Goal: Task Accomplishment & Management: Manage account settings

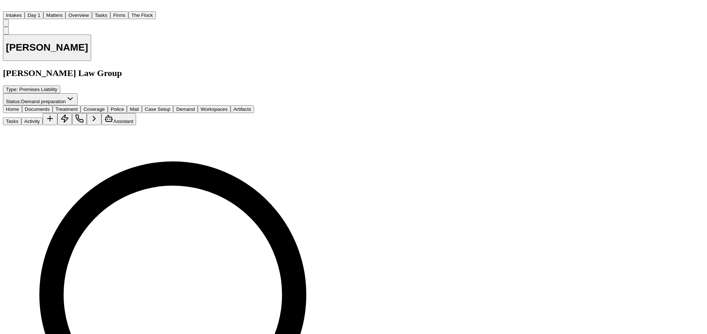
scroll to position [54, 0]
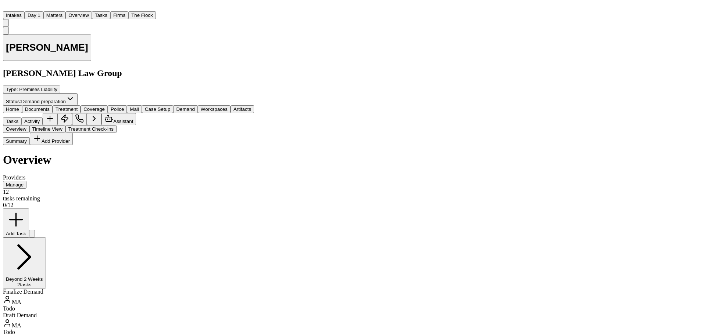
click at [66, 107] on span "Treatment" at bounding box center [66, 110] width 22 height 6
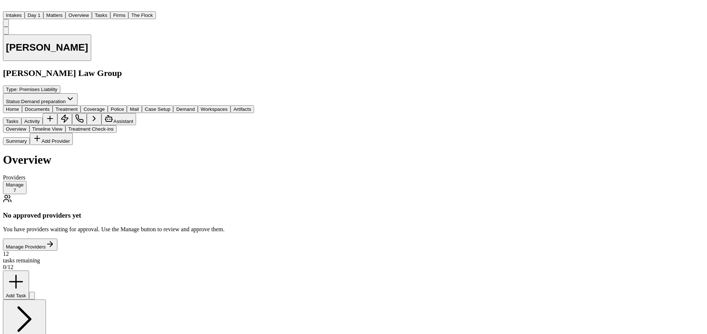
click at [26, 181] on button "Manage 7" at bounding box center [15, 187] width 24 height 13
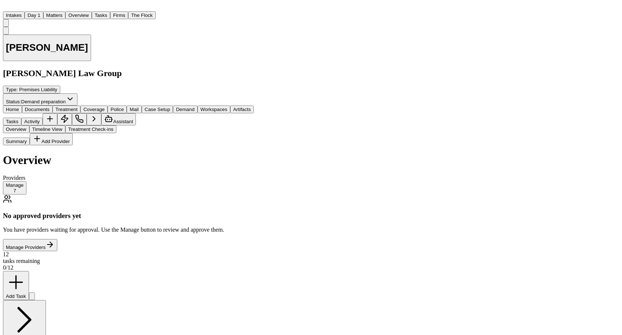
click at [16, 105] on div "Home Documents Treatment Coverage Police Mail Case Setup Demand Workspaces Arti…" at bounding box center [128, 115] width 251 height 20
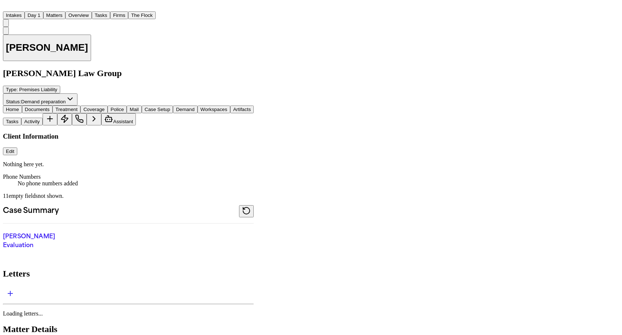
click at [16, 107] on span "Home" at bounding box center [12, 110] width 13 height 6
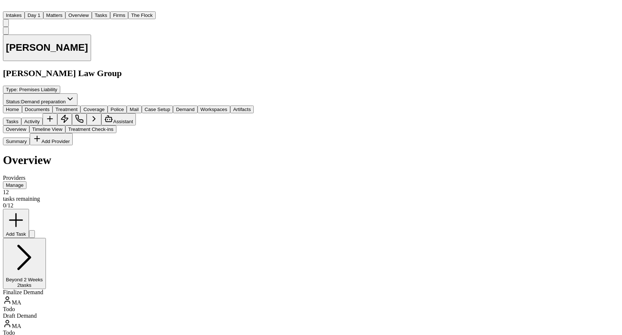
click at [62, 107] on span "Treatment" at bounding box center [66, 110] width 22 height 6
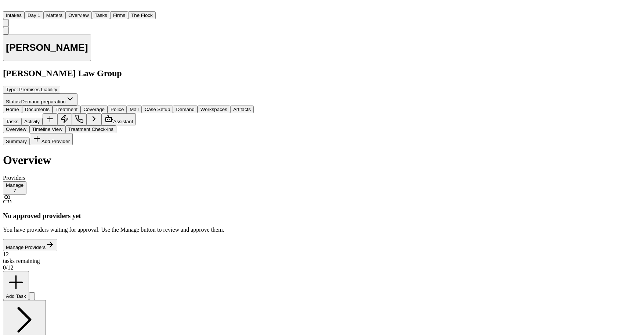
click at [26, 181] on button "Manage 7" at bounding box center [15, 187] width 24 height 13
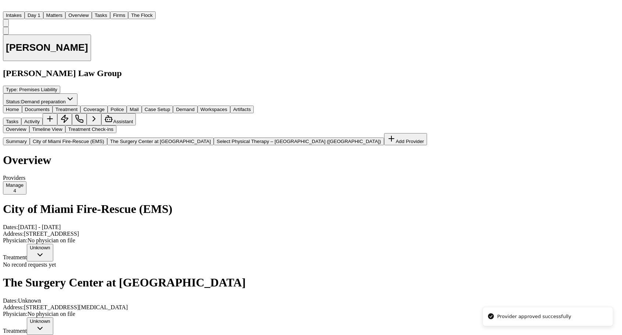
click at [50, 245] on div "Unknown" at bounding box center [40, 248] width 21 height 6
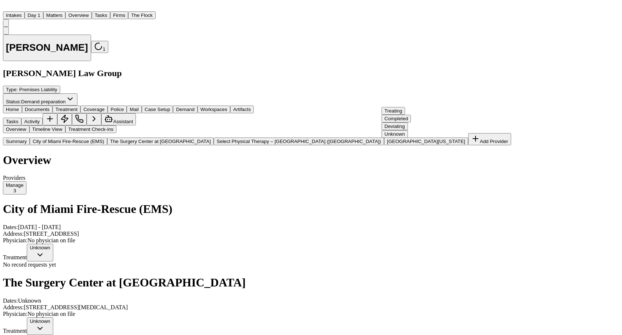
click at [395, 121] on span "Completed" at bounding box center [397, 119] width 24 height 6
click at [399, 226] on span "Completed" at bounding box center [397, 224] width 24 height 6
click at [400, 190] on span "Completed" at bounding box center [397, 189] width 24 height 6
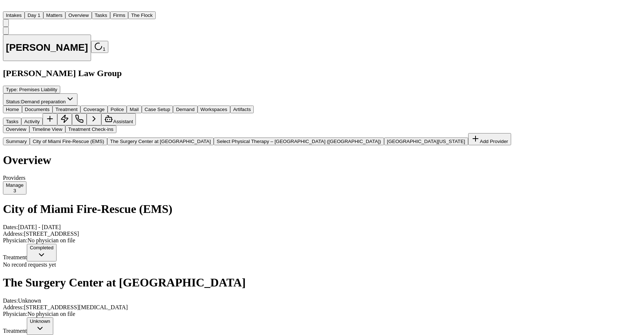
click at [50, 318] on div "Unknown" at bounding box center [40, 321] width 21 height 6
click at [400, 154] on span "Completed" at bounding box center [397, 154] width 24 height 6
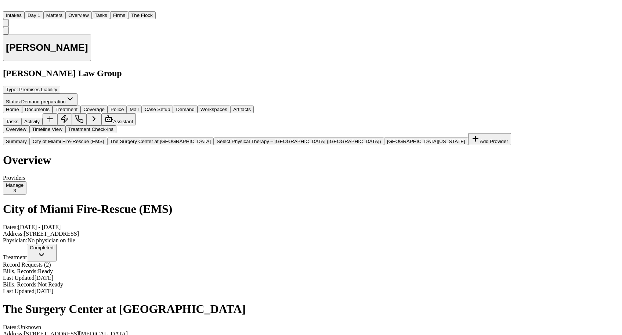
scroll to position [206, 0]
drag, startPoint x: 230, startPoint y: 92, endPoint x: 270, endPoint y: 104, distance: 41.8
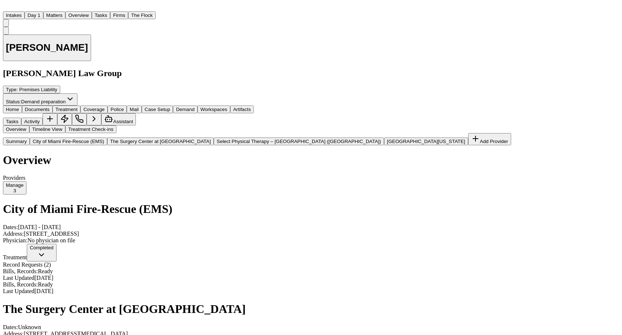
drag, startPoint x: 288, startPoint y: 138, endPoint x: 348, endPoint y: 138, distance: 59.2
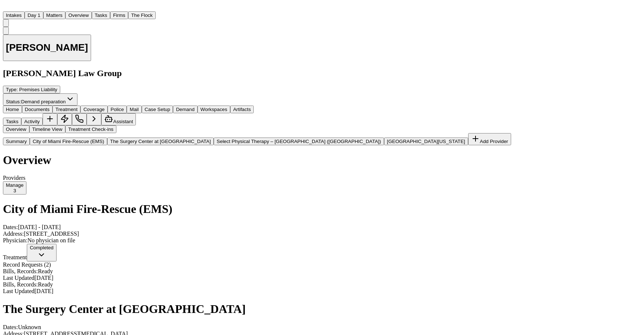
drag, startPoint x: 155, startPoint y: 216, endPoint x: 349, endPoint y: 216, distance: 194.0
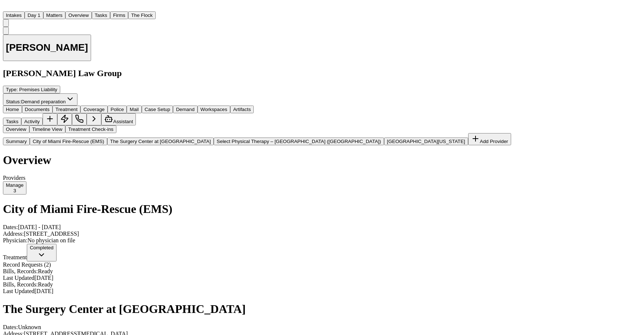
scroll to position [172, 0]
type input "*"
type input "******"
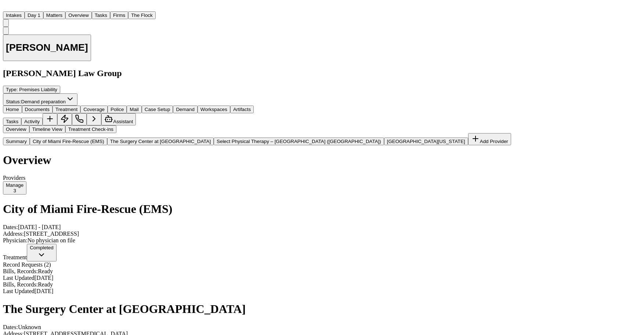
type input "*******"
select select "****"
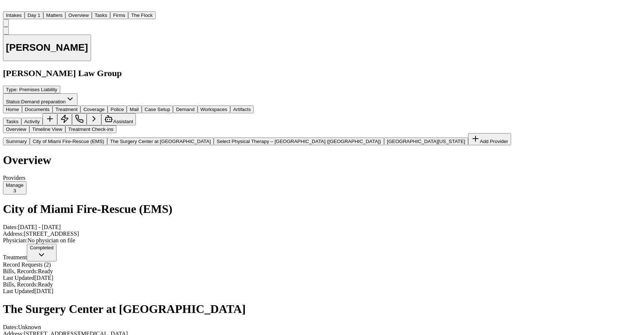
type input "**********"
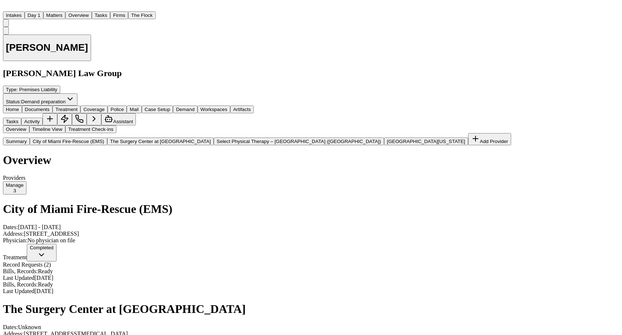
type input "*****"
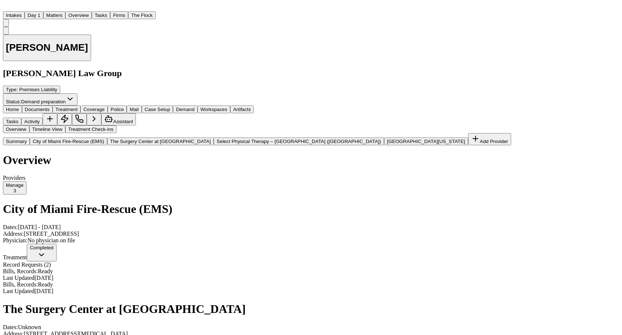
type input "**********"
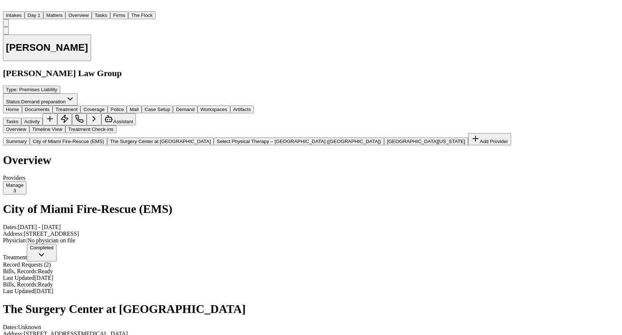
type input "**********"
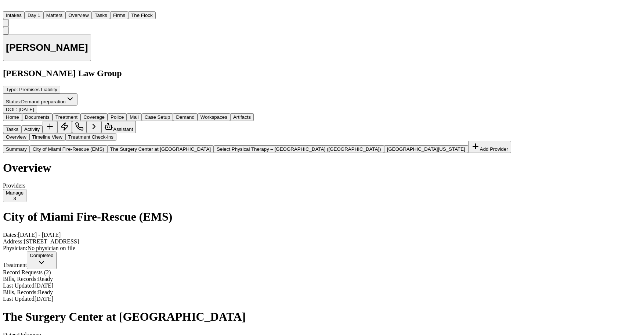
drag, startPoint x: 175, startPoint y: 144, endPoint x: 253, endPoint y: 150, distance: 78.5
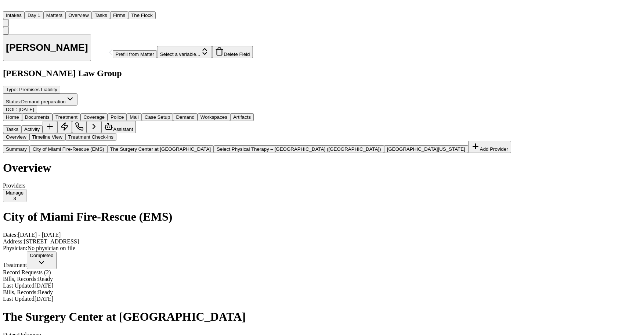
click at [157, 58] on button "Prefill from Matter" at bounding box center [135, 54] width 44 height 8
click at [308, 158] on button "Custom Text" at bounding box center [324, 155] width 33 height 8
click at [198, 58] on input at bounding box center [171, 54] width 52 height 7
type input "**********"
click at [146, 58] on button "Custom Text" at bounding box center [129, 54] width 33 height 8
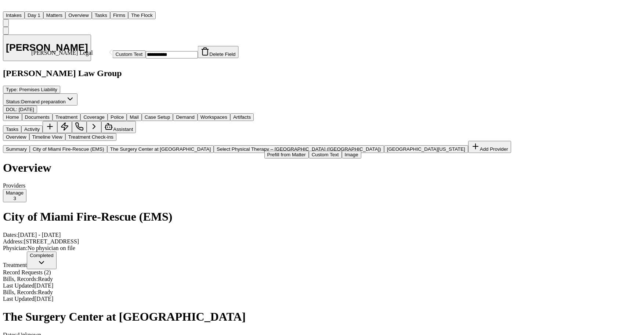
click at [288, 154] on button "Prefill from Matter" at bounding box center [287, 155] width 44 height 8
click at [212, 58] on button "Select a variable..." at bounding box center [184, 52] width 55 height 12
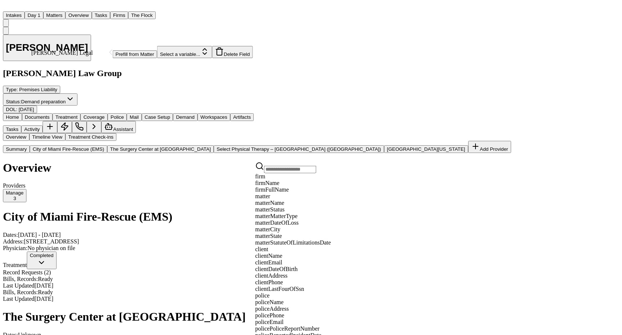
click at [287, 183] on div "firmName" at bounding box center [293, 183] width 76 height 7
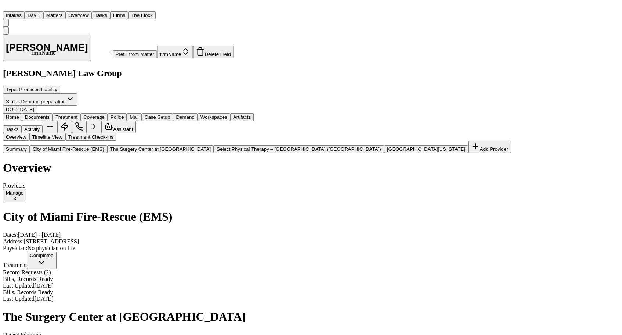
click at [193, 58] on button "firmName" at bounding box center [175, 52] width 36 height 12
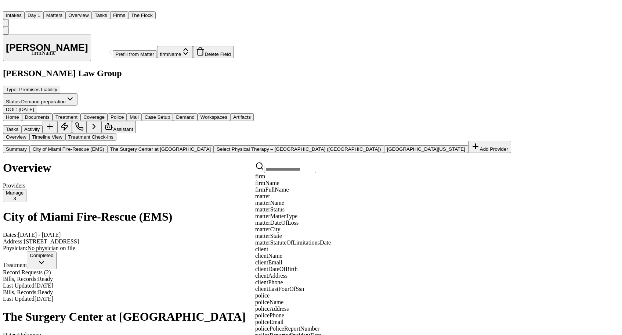
click at [283, 189] on div "firmFullName" at bounding box center [293, 189] width 76 height 7
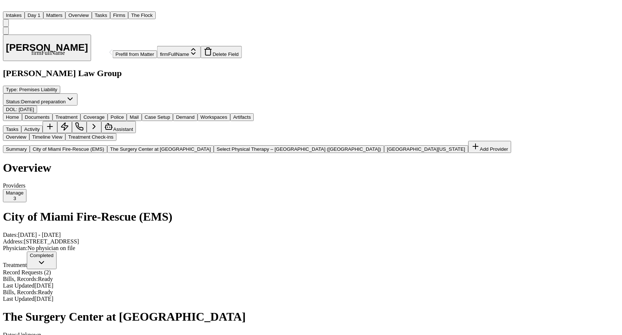
click at [157, 58] on button "Prefill from Matter" at bounding box center [135, 54] width 44 height 8
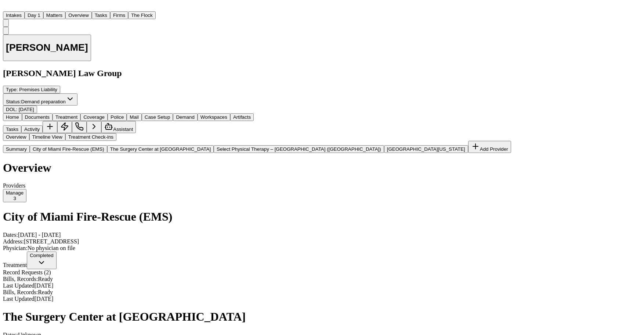
click at [375, 133] on div "Overview Timeline View Treatment Check-ins" at bounding box center [311, 137] width 617 height 8
click at [97, 11] on button "Tasks" at bounding box center [101, 15] width 18 height 8
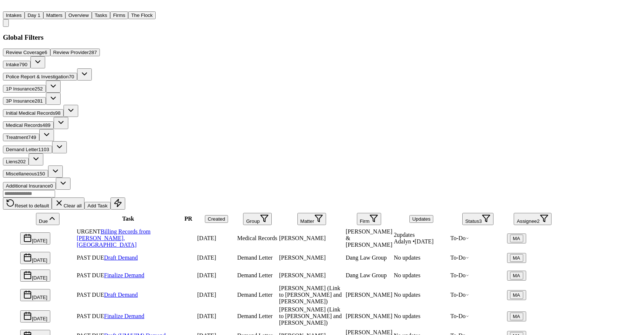
click at [42, 122] on span "Medical Records" at bounding box center [24, 125] width 36 height 6
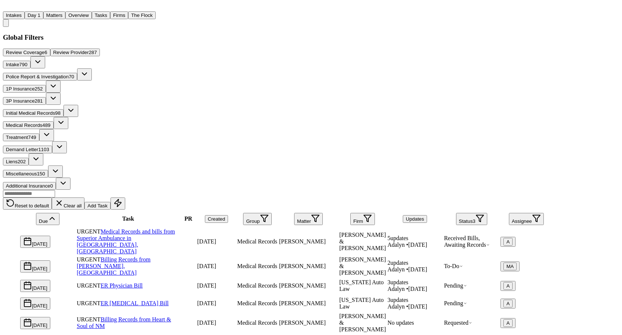
click at [68, 117] on button "button" at bounding box center [61, 123] width 15 height 12
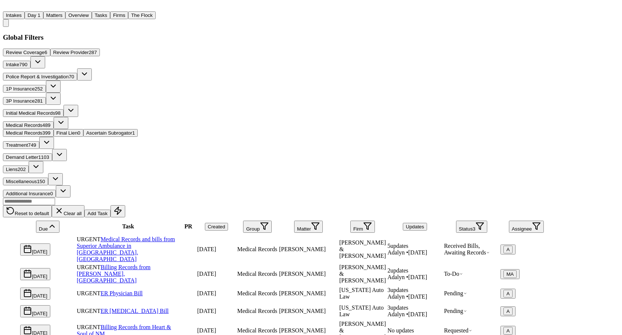
click at [288, 48] on div "Review Coverage 6 Review Provider 287 Intake 790 Police Report & Investigation …" at bounding box center [278, 122] width 550 height 149
click at [335, 48] on div "Review Coverage 6 Review Provider 287 Intake 790 Police Report & Investigation …" at bounding box center [278, 122] width 550 height 149
click at [281, 197] on div "Reset to default Clear all Add Task Due Task PR Created Group Matter Firm Updat…" at bounding box center [278, 334] width 550 height 274
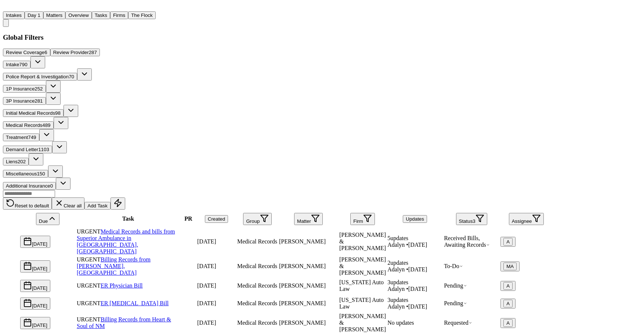
click at [375, 213] on button "Firm" at bounding box center [363, 219] width 25 height 12
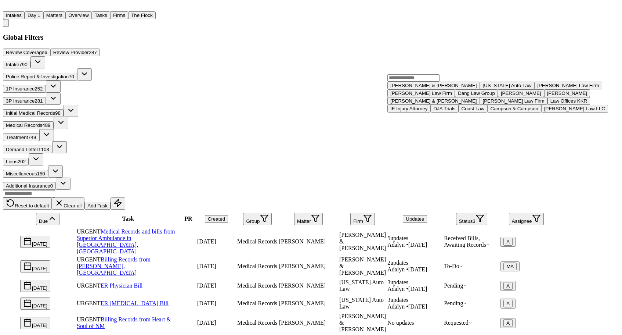
click at [410, 80] on input "text" at bounding box center [414, 77] width 52 height 7
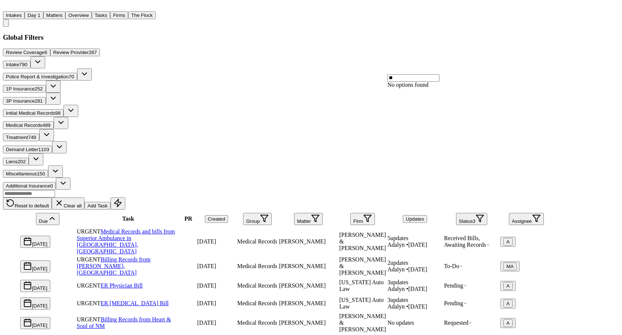
type input "*"
type input "****"
click at [418, 88] on div "[US_STATE] Auto Law" at bounding box center [415, 86] width 49 height 6
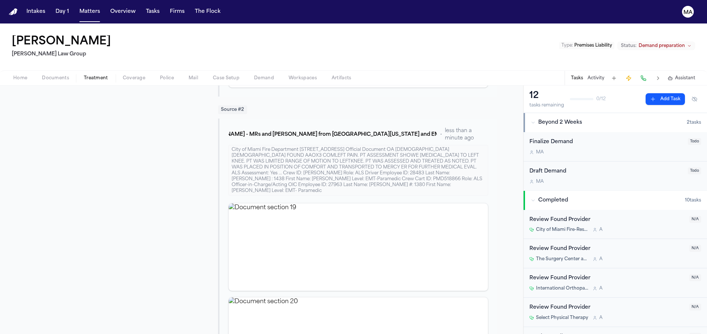
scroll to position [461, 0]
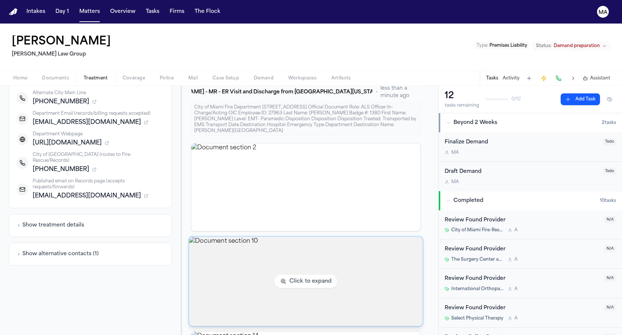
scroll to position [151, 0]
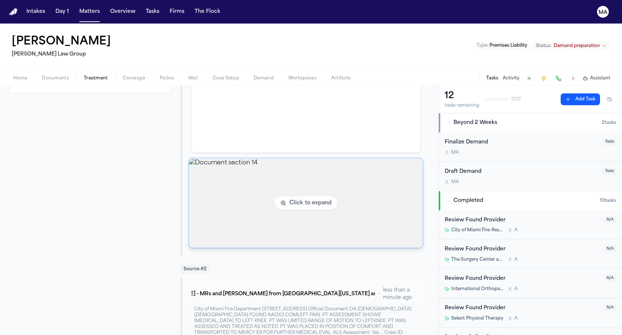
scroll to position [310, 0]
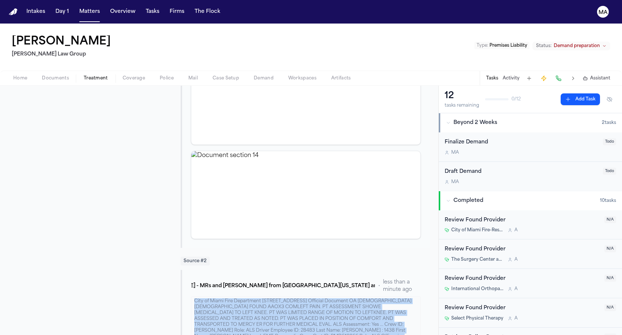
drag, startPoint x: 306, startPoint y: 197, endPoint x: 199, endPoint y: 158, distance: 113.8
click at [84, 75] on span "Treatment" at bounding box center [96, 78] width 24 height 6
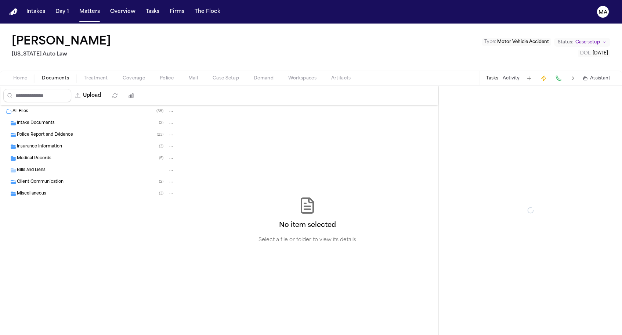
click at [42, 75] on span "Documents" at bounding box center [55, 78] width 27 height 6
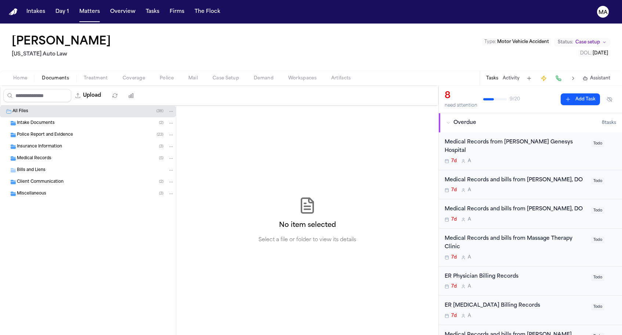
click at [48, 155] on div "Medical Records ( 5 )" at bounding box center [96, 158] width 158 height 7
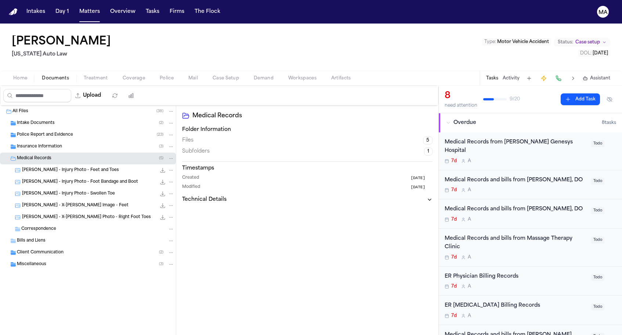
click at [46, 249] on span "Client Communication" at bounding box center [40, 252] width 47 height 6
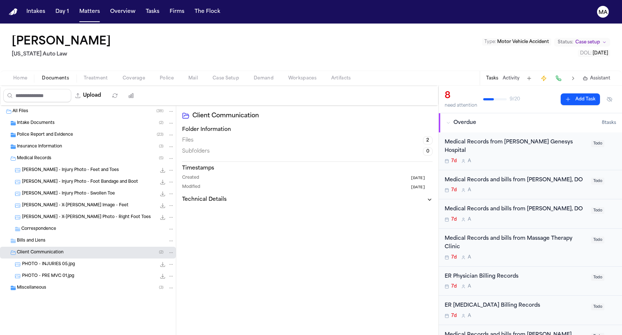
click at [50, 282] on div "Miscellaneous ( 3 )" at bounding box center [88, 288] width 176 height 12
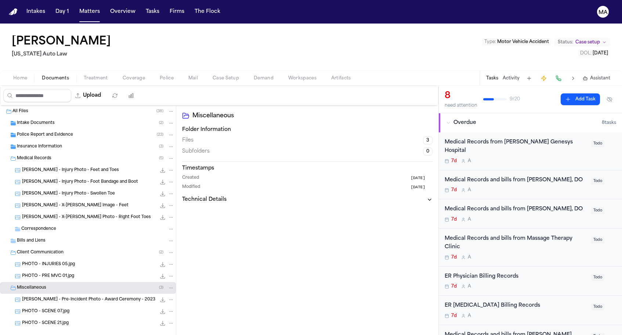
click at [56, 143] on div "Insurance Information ( 3 )" at bounding box center [96, 146] width 158 height 7
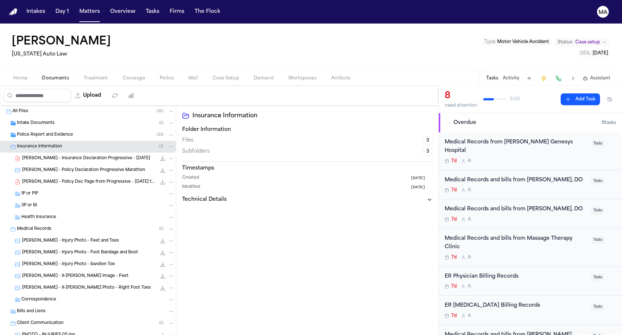
click at [62, 132] on div "Police Report and Evidence ( 23 )" at bounding box center [96, 135] width 158 height 7
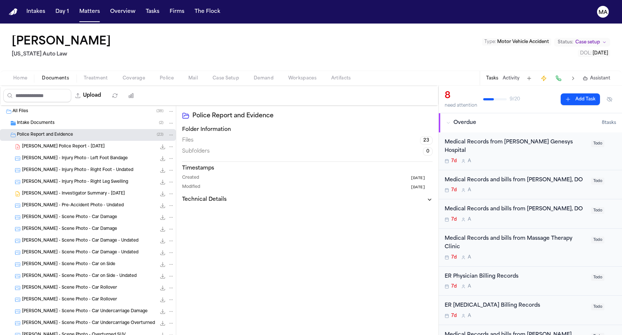
click at [57, 132] on span "Police Report and Evidence" at bounding box center [45, 135] width 56 height 6
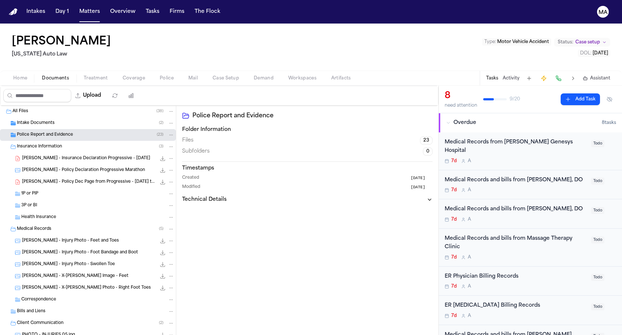
click at [59, 120] on div "Intake Documents ( 2 )" at bounding box center [96, 123] width 158 height 7
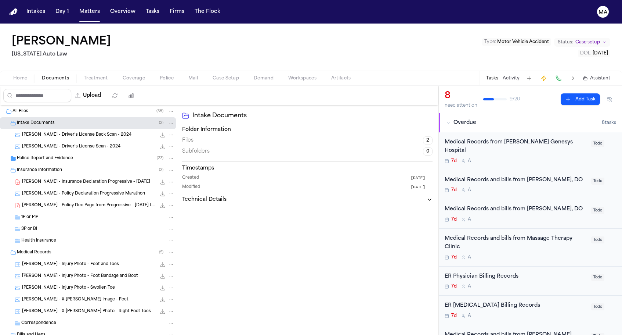
click at [59, 120] on div "Intake Documents ( 2 )" at bounding box center [96, 123] width 158 height 7
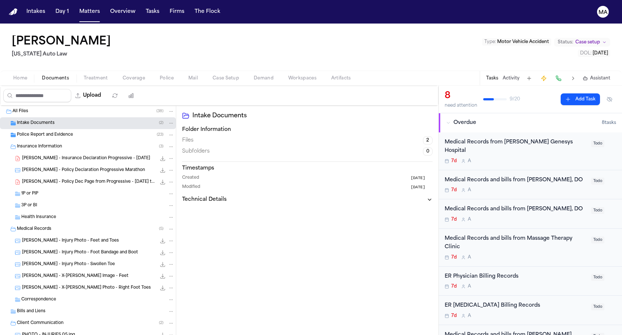
click at [203, 145] on div "Intake Documents Folder Information Files 2 Subfolders 0 Timestamps Created 1 m…" at bounding box center [307, 229] width 262 height 249
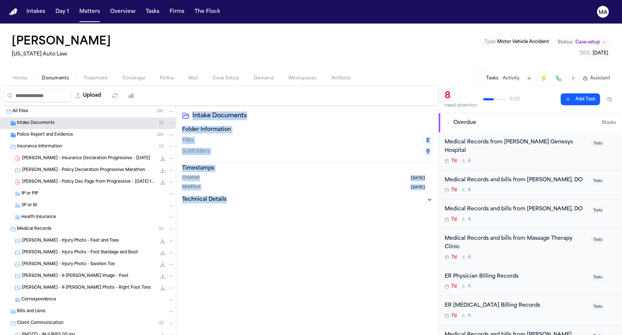
drag, startPoint x: 203, startPoint y: 145, endPoint x: 85, endPoint y: 60, distance: 145.3
click at [85, 86] on div "Upload 0 files selected Move files Download files Delete files More actions Cle…" at bounding box center [219, 210] width 439 height 249
click at [84, 75] on span "Treatment" at bounding box center [96, 78] width 24 height 6
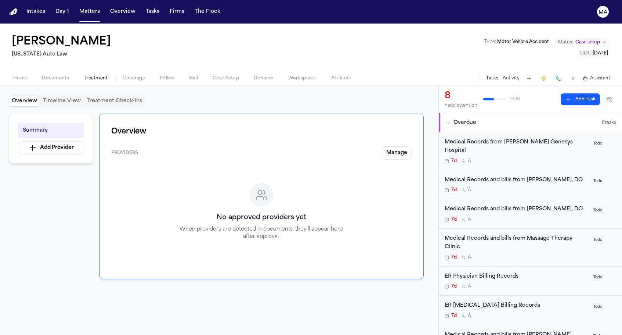
click at [195, 248] on div "Overview Providers Manage No approved providers yet When providers are detected…" at bounding box center [261, 218] width 325 height 209
click at [410, 146] on button "Manage" at bounding box center [397, 152] width 30 height 13
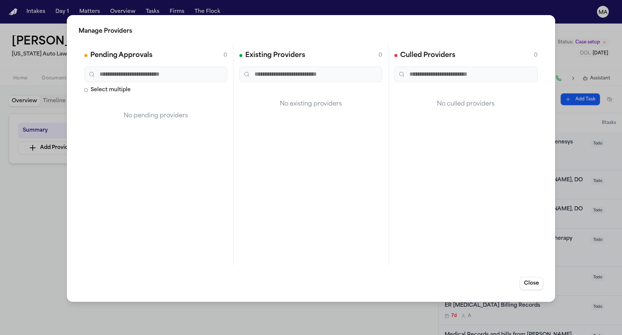
click at [213, 19] on div "Manage Providers Pending Approvals 0 Select multiple No pending providers Exist…" at bounding box center [311, 167] width 622 height 335
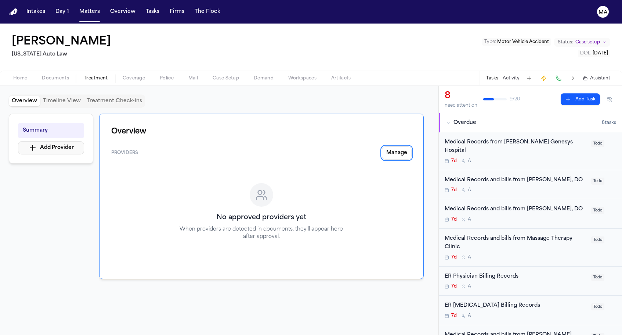
click at [34, 143] on icon "button" at bounding box center [32, 147] width 9 height 9
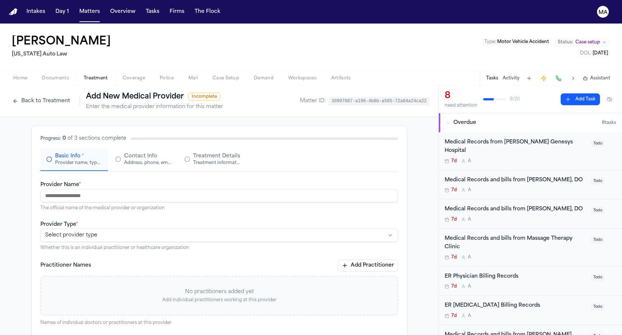
click at [145, 189] on input "Provider Name *" at bounding box center [219, 195] width 358 height 13
type input "**********"
click at [163, 139] on html "**********" at bounding box center [311, 167] width 622 height 335
type textarea "**********"
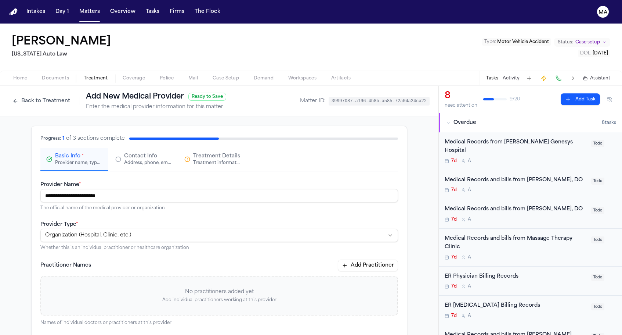
click at [401, 159] on div "**********" at bounding box center [219, 305] width 439 height 377
click at [172, 148] on button "Contact Info Address, phone, email, and other contact details" at bounding box center [143, 159] width 68 height 23
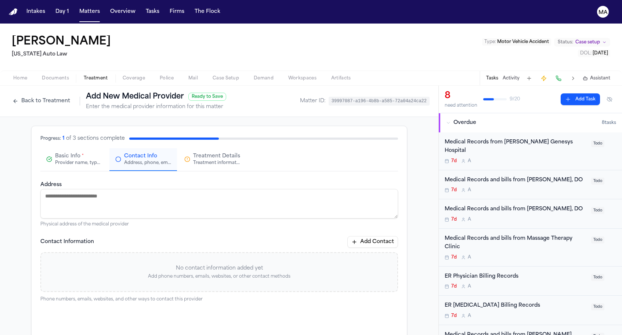
click at [166, 189] on textarea "Address" at bounding box center [219, 203] width 358 height 29
paste textarea "**********"
type textarea "**********"
click at [248, 243] on div "**********" at bounding box center [219, 272] width 358 height 184
click at [348, 236] on button "Add Contact" at bounding box center [373, 242] width 51 height 12
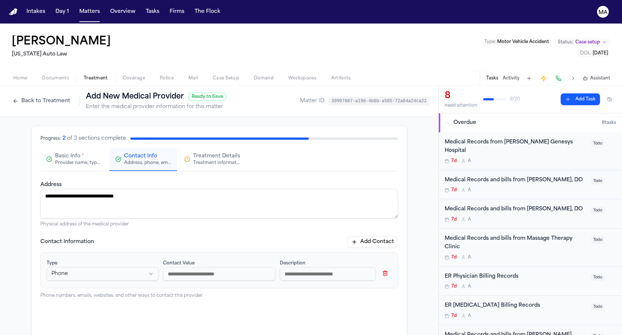
paste input "**********"
type input "**********"
type input "****"
click at [263, 209] on div "**********" at bounding box center [219, 272] width 358 height 184
click at [218, 160] on div "Treatment information, practitioners, and dates" at bounding box center [216, 163] width 47 height 6
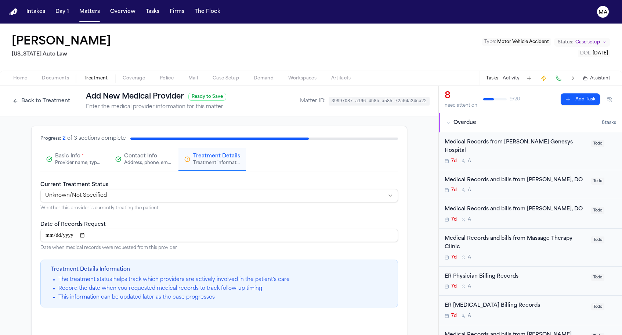
click at [161, 114] on html "**********" at bounding box center [311, 167] width 622 height 335
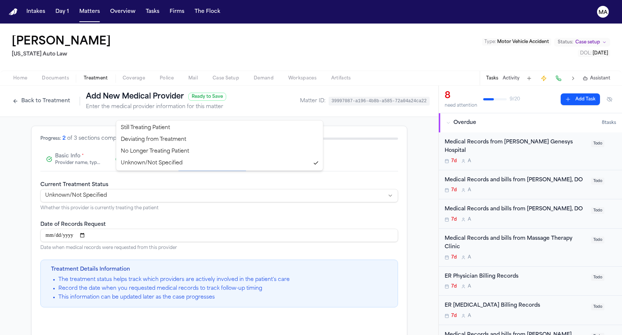
select select "*********"
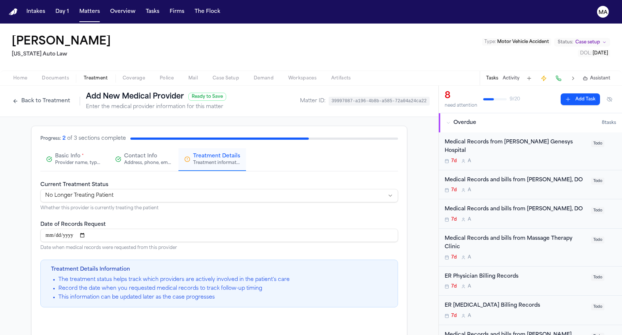
click at [184, 201] on div "**********" at bounding box center [219, 272] width 358 height 184
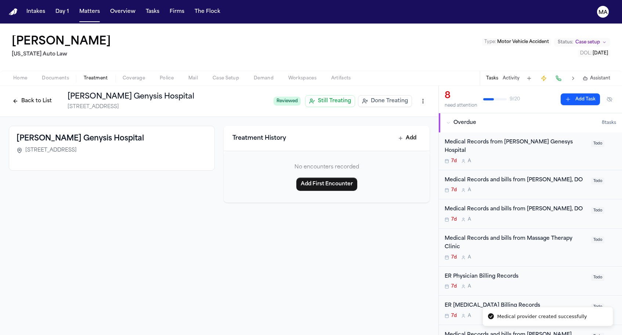
click at [55, 95] on button "Back to List" at bounding box center [32, 101] width 47 height 12
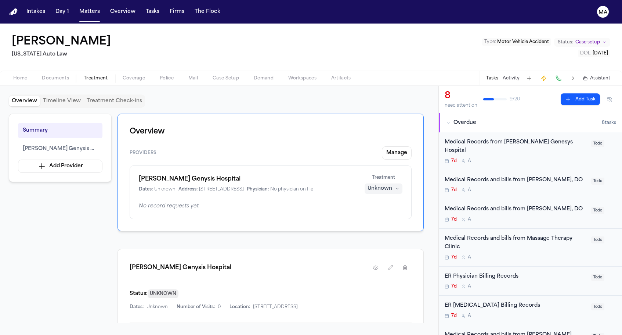
click at [404, 334] on button "Add Request" at bounding box center [387, 340] width 50 height 13
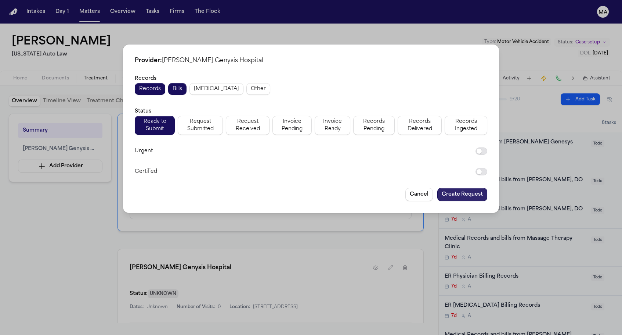
click at [438, 188] on button "Create Request" at bounding box center [463, 194] width 50 height 13
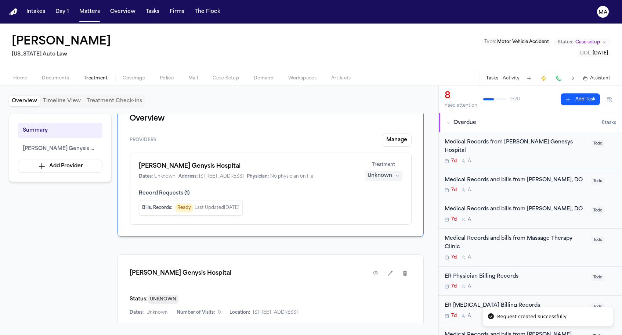
scroll to position [12, 0]
click at [293, 329] on button "HIPAA Package" at bounding box center [314, 334] width 43 height 10
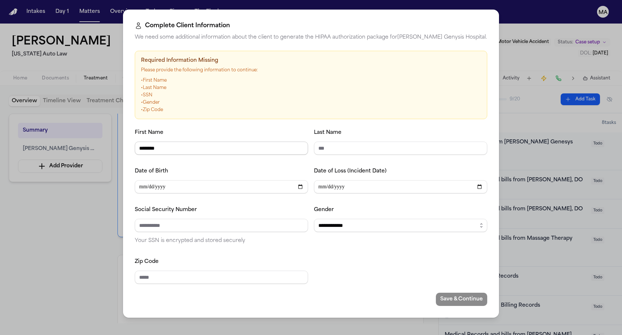
type input "********"
type input "*******"
click at [346, 180] on input "**********" at bounding box center [400, 186] width 173 height 13
click at [258, 219] on input "Social Security Number" at bounding box center [221, 225] width 173 height 13
type input "**********"
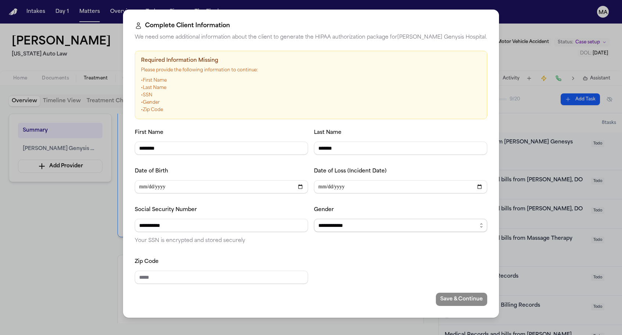
select select "******"
type input "*****"
click at [436, 292] on button "Save & Continue" at bounding box center [461, 298] width 51 height 13
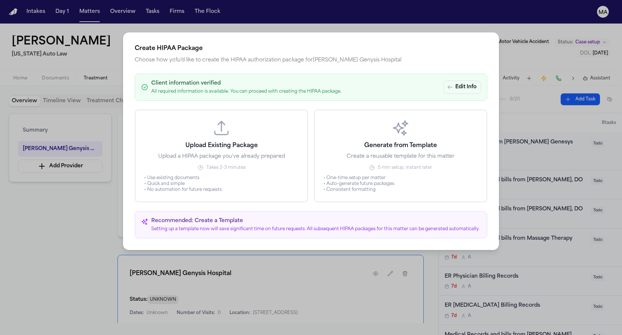
click at [350, 111] on button "Generate from Template Create a reusable template for this matter 5 min setup, …" at bounding box center [400, 155] width 173 height 93
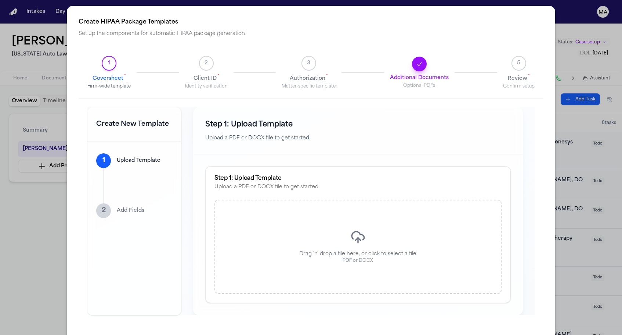
click at [307, 56] on button "3 Authorization * Matter-specific template" at bounding box center [309, 72] width 54 height 33
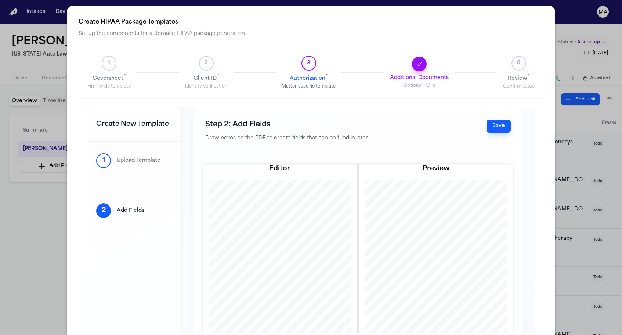
scroll to position [0, 0]
drag, startPoint x: 203, startPoint y: 143, endPoint x: 281, endPoint y: 148, distance: 78.0
click at [281, 180] on div at bounding box center [280, 306] width 194 height 252
click at [187, 235] on button "Select a variable..." at bounding box center [231, 241] width 88 height 13
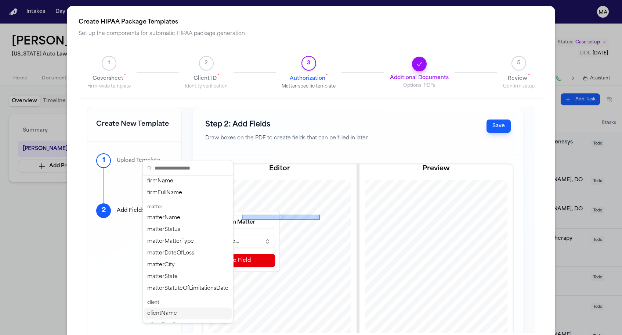
scroll to position [12, 0]
click at [160, 307] on div "clientName" at bounding box center [187, 313] width 87 height 12
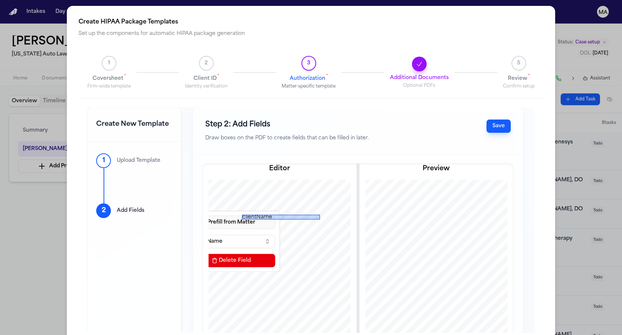
click at [187, 216] on button "Prefill from Matter" at bounding box center [231, 222] width 88 height 13
click at [176, 164] on button "Custom Text" at bounding box center [185, 170] width 67 height 13
click at [184, 235] on input at bounding box center [228, 241] width 88 height 13
type input "**********"
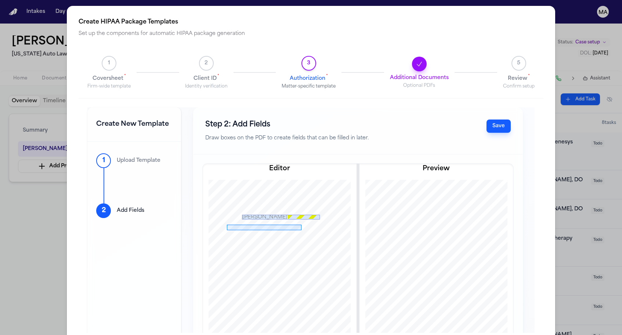
drag, startPoint x: 188, startPoint y: 153, endPoint x: 263, endPoint y: 158, distance: 74.8
click at [263, 180] on div at bounding box center [280, 306] width 194 height 252
click at [227, 228] on div at bounding box center [264, 230] width 75 height 4
click at [310, 226] on button "Prefill from Matter" at bounding box center [354, 232] width 88 height 13
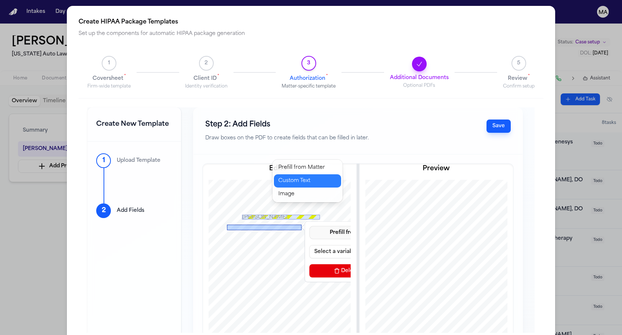
click at [298, 174] on button "Custom Text" at bounding box center [307, 180] width 67 height 13
click at [310, 245] on input at bounding box center [354, 251] width 88 height 13
paste input "**********"
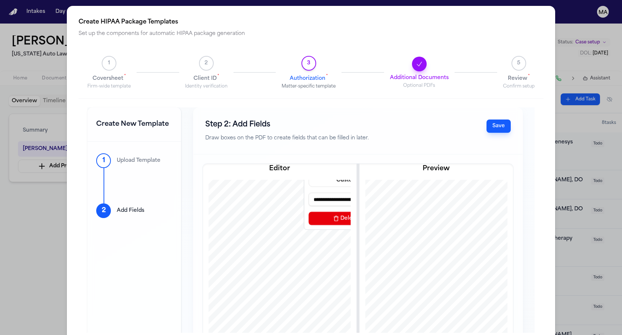
scroll to position [53, 1]
type input "**********"
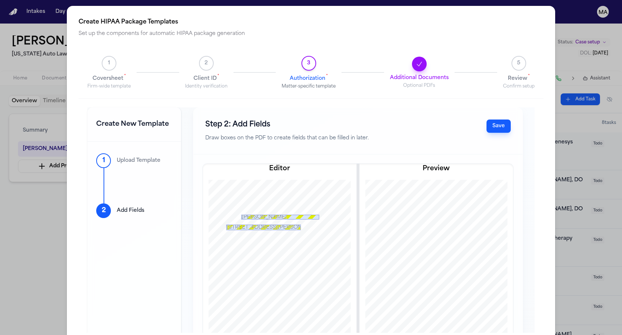
scroll to position [0, 1]
drag, startPoint x: 288, startPoint y: 151, endPoint x: 312, endPoint y: 155, distance: 24.4
click at [312, 180] on div at bounding box center [279, 306] width 194 height 252
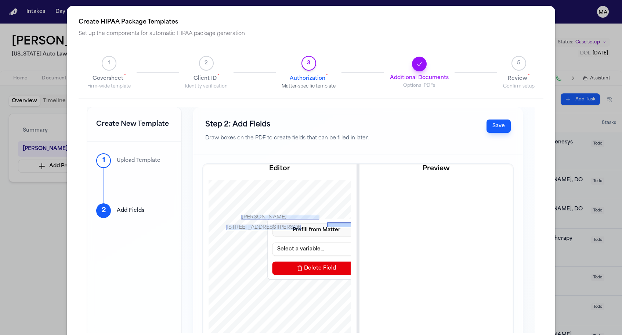
click at [273, 223] on button "Prefill from Matter" at bounding box center [317, 229] width 88 height 13
click at [265, 172] on button "Custom Text" at bounding box center [270, 178] width 67 height 13
click at [270, 242] on input at bounding box center [314, 248] width 88 height 13
type input "*********"
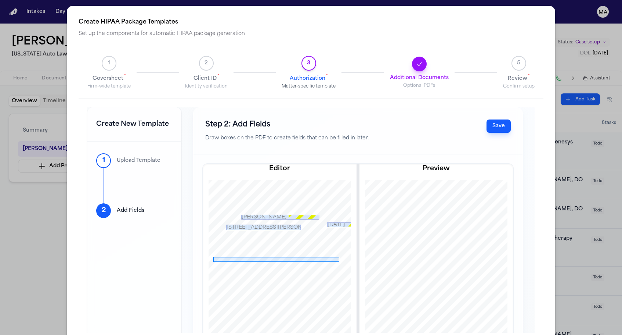
drag, startPoint x: 175, startPoint y: 185, endPoint x: 301, endPoint y: 190, distance: 126.1
click at [301, 190] on div at bounding box center [279, 306] width 194 height 252
click at [348, 258] on button "Prefill from Matter" at bounding box center [392, 264] width 88 height 13
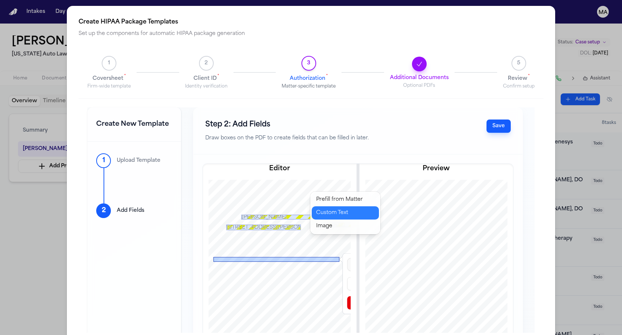
click at [320, 206] on button "Custom Text" at bounding box center [345, 212] width 67 height 13
click at [348, 277] on input at bounding box center [392, 283] width 88 height 13
paste input "**********"
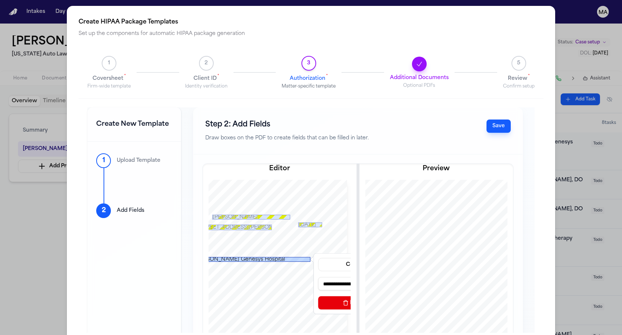
type input "**********"
click at [317, 230] on div "**********" at bounding box center [280, 281] width 142 height 202
click at [319, 246] on div "**********" at bounding box center [280, 281] width 142 height 202
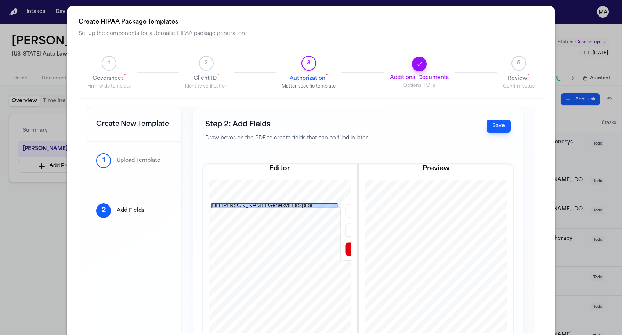
scroll to position [53, 3]
drag, startPoint x: 166, startPoint y: 255, endPoint x: 190, endPoint y: 262, distance: 24.8
click at [190, 262] on div at bounding box center [277, 252] width 194 height 252
click at [237, 328] on button "Prefill from Matter" at bounding box center [281, 334] width 88 height 13
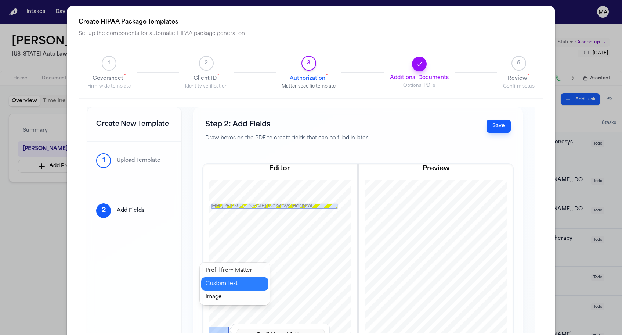
click at [230, 277] on button "Custom Text" at bounding box center [234, 283] width 67 height 13
type input "*********"
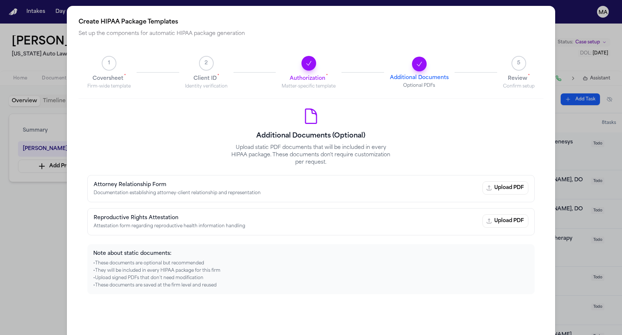
click at [205, 56] on span "2" at bounding box center [206, 63] width 15 height 15
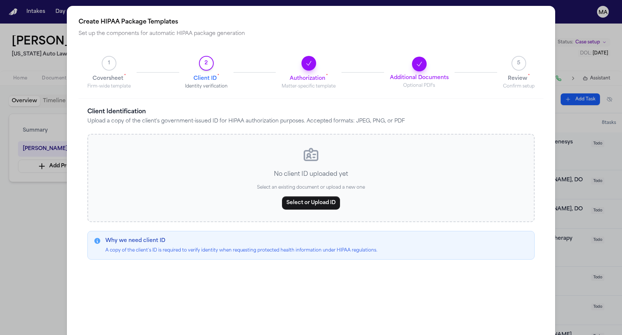
click at [18, 144] on div "**********" at bounding box center [311, 175] width 622 height 350
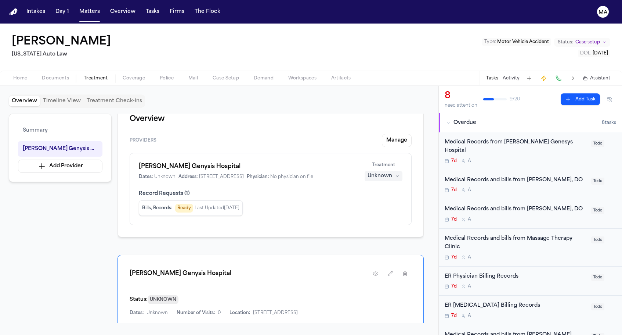
click at [14, 71] on div "Home Documents Treatment Coverage Police Mail Case Setup Demand Workspaces Arti…" at bounding box center [311, 78] width 622 height 15
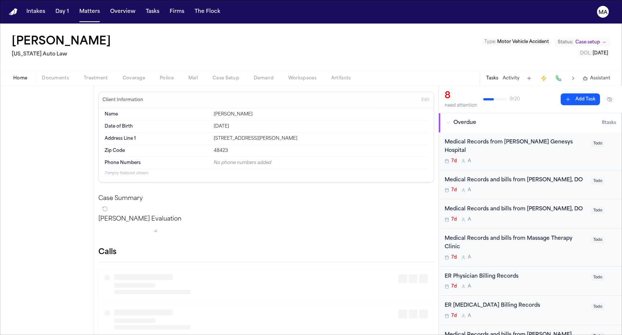
click at [15, 75] on span "Home" at bounding box center [20, 78] width 14 height 6
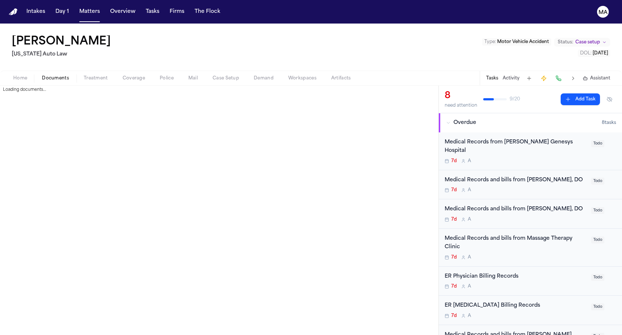
click at [42, 75] on span "Documents" at bounding box center [55, 78] width 27 height 6
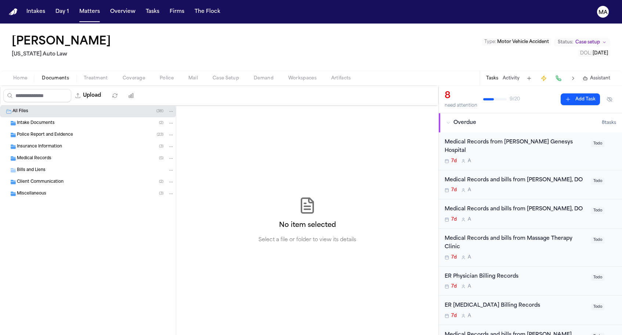
click at [32, 117] on div "Intake Documents ( 2 )" at bounding box center [88, 123] width 176 height 12
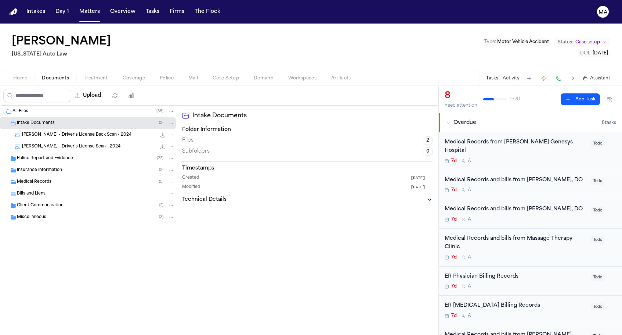
click at [42, 129] on div "L. Jackson - Driver's License Back Scan - 2024 3.1 MB • JPG" at bounding box center [88, 135] width 176 height 12
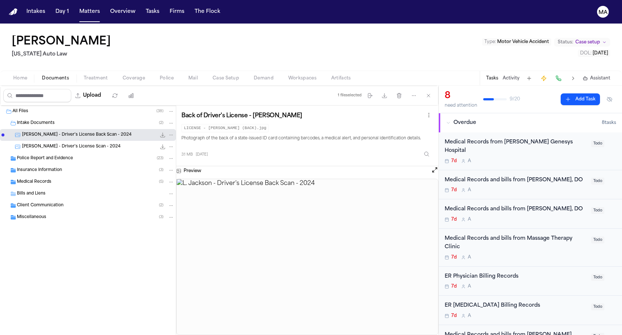
click at [59, 144] on span "L. Jackson - Driver's License Scan - 2024" at bounding box center [71, 147] width 98 height 6
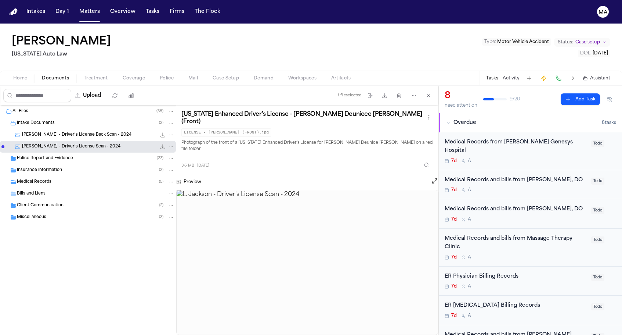
click at [160, 144] on icon "File: L. Jackson - Driver's License Scan - 2024" at bounding box center [163, 147] width 6 height 6
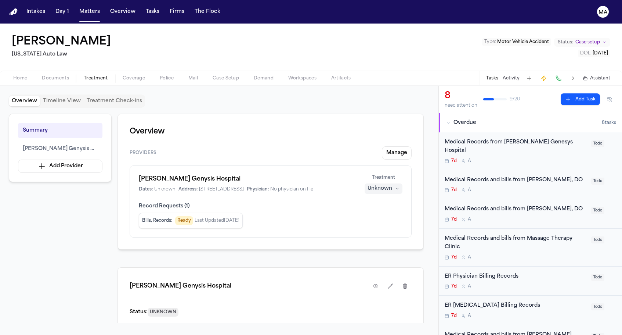
click at [79, 82] on span "button" at bounding box center [95, 82] width 33 height 1
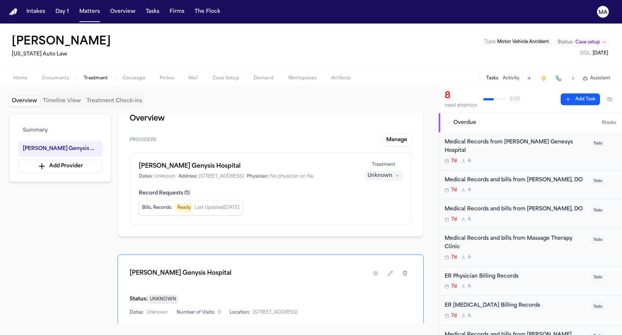
scroll to position [12, 0]
click at [293, 329] on button "HIPAA Package" at bounding box center [314, 334] width 43 height 10
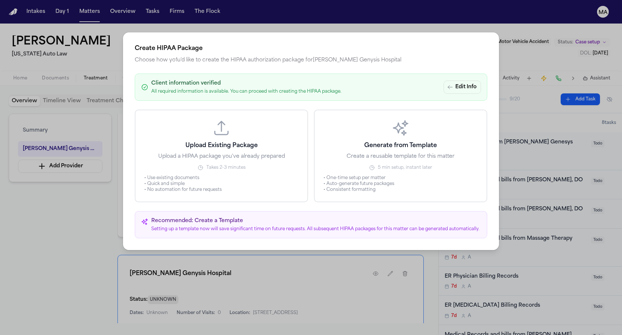
click at [365, 181] on li "• Auto-generate future packages" at bounding box center [401, 184] width 154 height 6
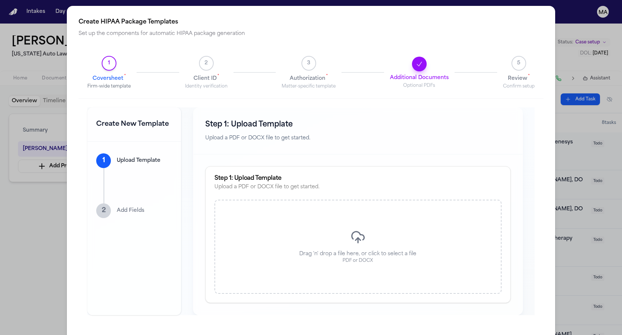
click at [316, 56] on span "3" at bounding box center [309, 63] width 15 height 15
click at [331, 56] on button "3 Authorization * Matter-specific template" at bounding box center [309, 72] width 54 height 33
click at [215, 56] on button "2 Client ID * Identity verification" at bounding box center [206, 72] width 43 height 33
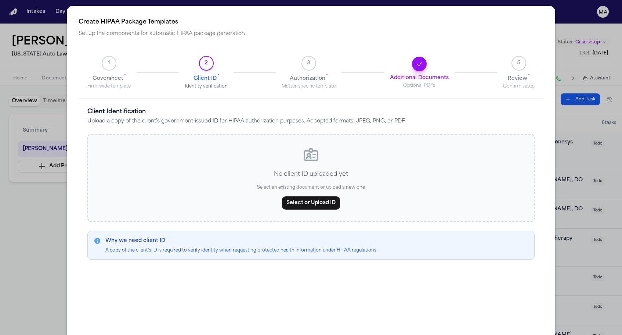
click at [102, 56] on span "1" at bounding box center [109, 63] width 15 height 15
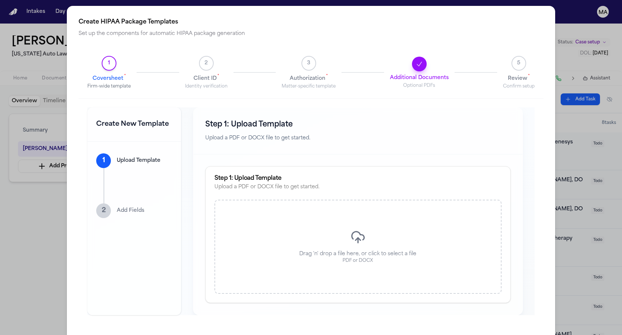
click at [350, 7] on div "Create HIPAA Package Templates Set up the components for automatic HIPAA packag…" at bounding box center [311, 175] width 622 height 350
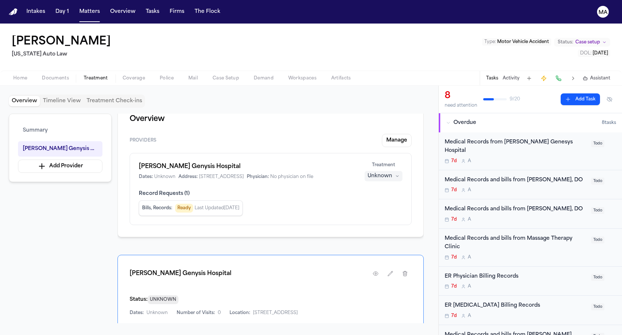
click at [184, 101] on div "Overview Providers Manage Henry Ford Genysis Hospital Dates: Unknown Address: 1…" at bounding box center [271, 169] width 306 height 136
click at [115, 28] on div "Lashanda Jackson Michigan Auto Law Type : Motor Vehicle Accident Status: Case s…" at bounding box center [311, 47] width 622 height 47
click at [76, 6] on button "Matters" at bounding box center [89, 11] width 26 height 13
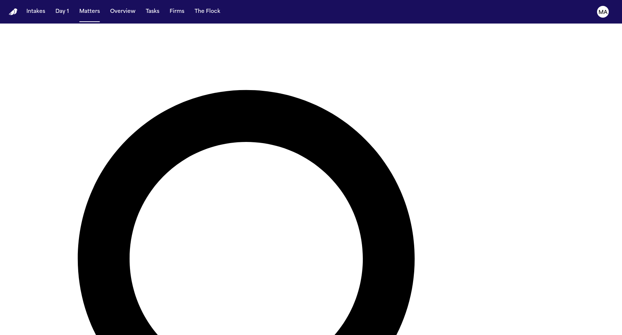
scroll to position [25, 0]
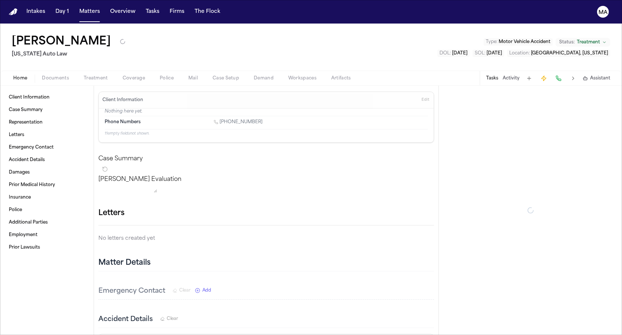
click at [42, 75] on span "Documents" at bounding box center [55, 78] width 27 height 6
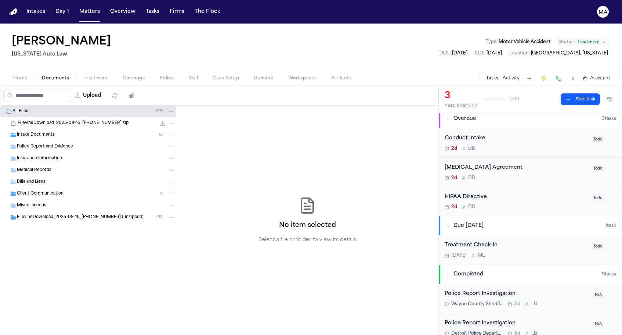
click at [43, 214] on span "FilevineDownload_2025-08-16_20-08-57-077 (unzipped)" at bounding box center [80, 217] width 127 height 6
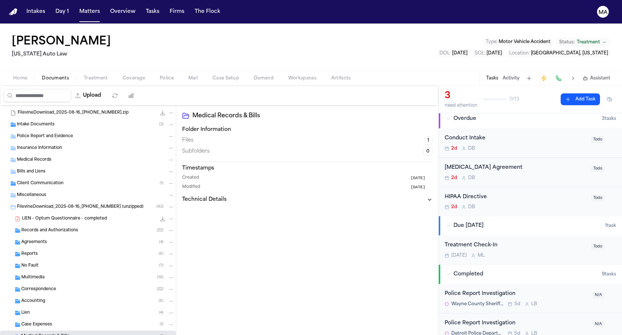
scroll to position [10, 0]
click at [53, 321] on div "Case Expenses ( 1 )" at bounding box center [97, 324] width 153 height 7
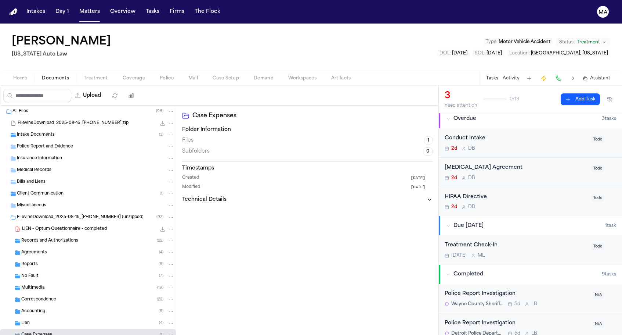
scroll to position [0, 0]
click at [76, 6] on button "Matters" at bounding box center [89, 11] width 26 height 13
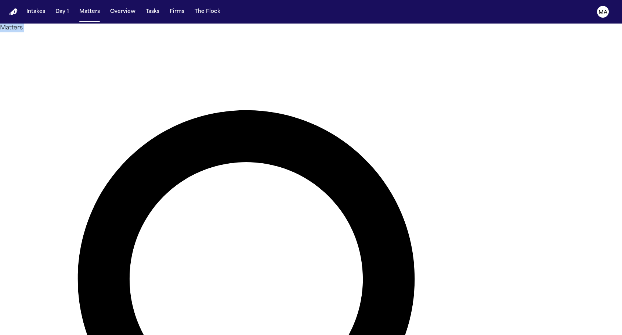
drag, startPoint x: 539, startPoint y: 46, endPoint x: 560, endPoint y: 40, distance: 21.2
click at [560, 40] on div "Intakes Day 1 Matters Overview Tasks Firms The Flock MA Matters Overview Add Ma…" at bounding box center [311, 167] width 622 height 335
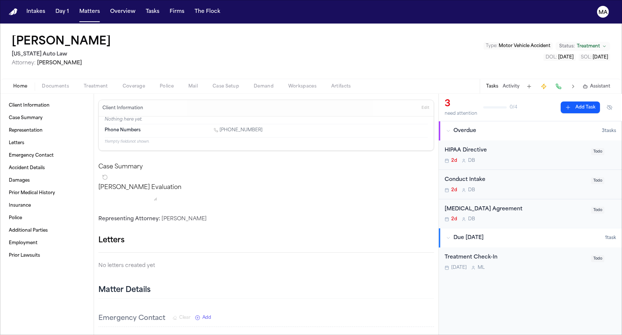
click at [42, 83] on span "Documents" at bounding box center [55, 86] width 27 height 6
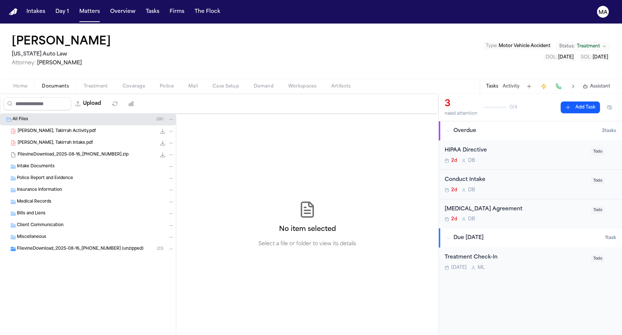
click at [52, 246] on span "FilevineDownload_2025-08-16_20-27-21-353 (unzipped)" at bounding box center [80, 249] width 127 height 6
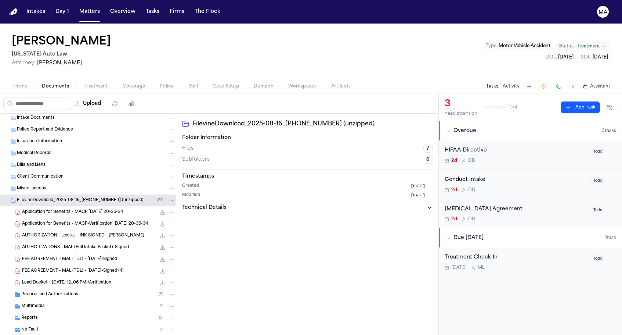
scroll to position [48, 0]
click at [58, 292] on span "Records and Authorizations" at bounding box center [49, 295] width 57 height 6
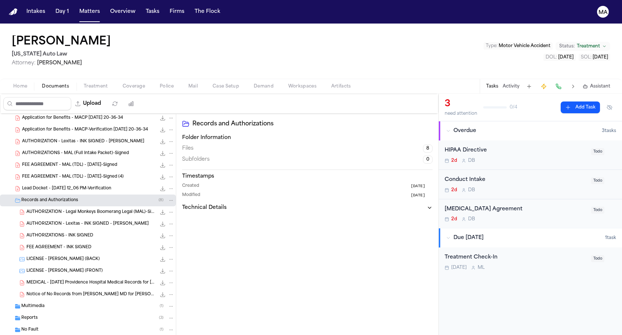
scroll to position [142, 0]
click at [47, 327] on div "No Fault ( 1 )" at bounding box center [97, 330] width 153 height 7
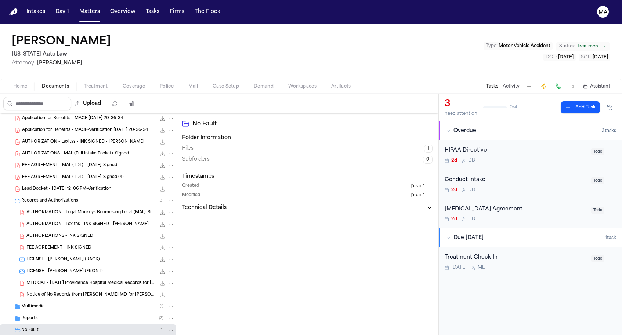
click at [51, 315] on div "Reports ( 3 )" at bounding box center [97, 318] width 153 height 7
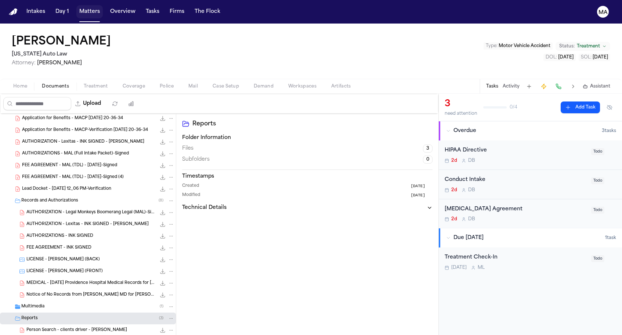
click at [76, 7] on button "Matters" at bounding box center [89, 11] width 26 height 13
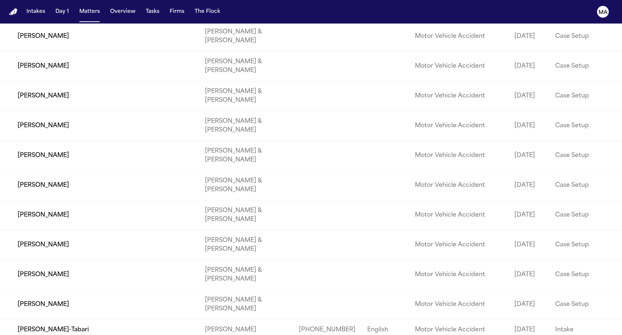
scroll to position [2404, 0]
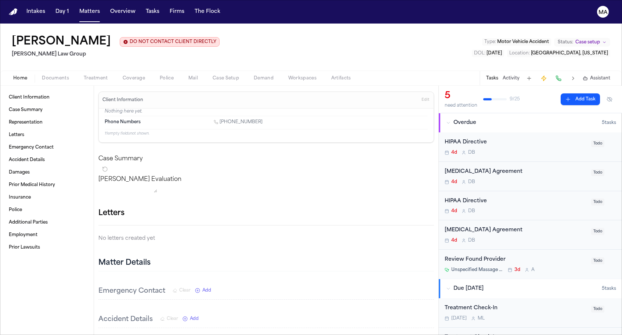
click at [42, 75] on span "Documents" at bounding box center [55, 78] width 27 height 6
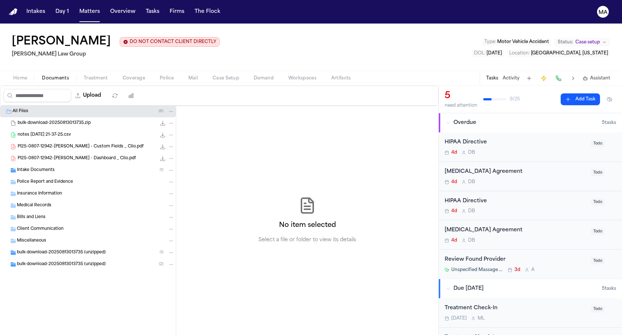
click at [51, 261] on span "bulk-download-20250813013735 (unzipped)" at bounding box center [61, 264] width 89 height 6
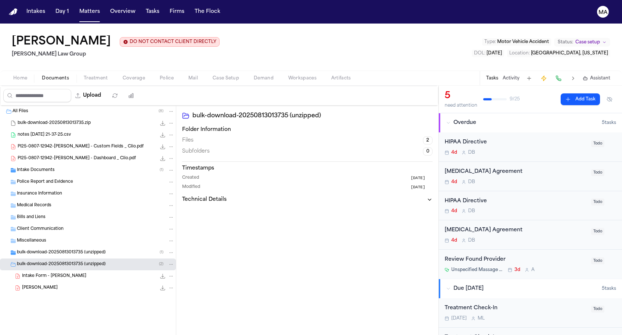
click at [55, 247] on div "bulk-download-20250813013735 (unzipped) ( 1 )" at bounding box center [88, 253] width 176 height 12
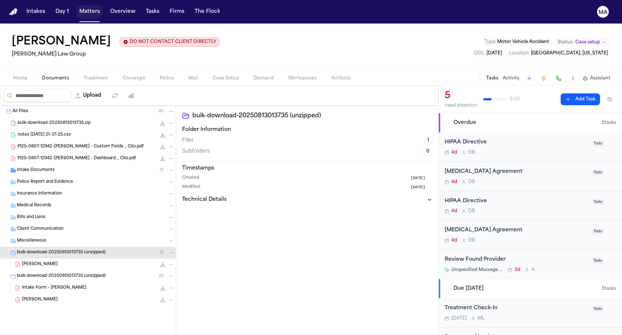
click at [76, 6] on button "Matters" at bounding box center [89, 11] width 26 height 13
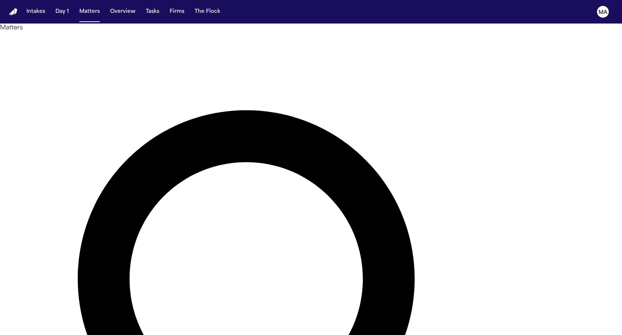
click at [600, 334] on div at bounding box center [311, 335] width 622 height 0
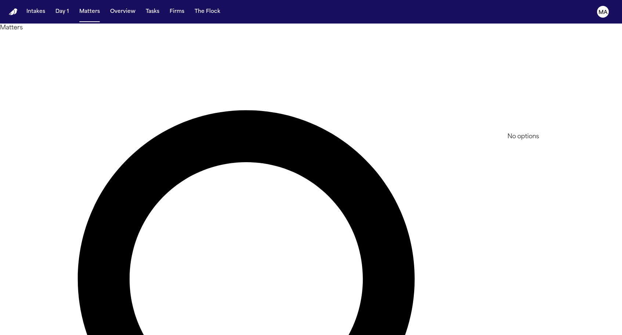
type input "****"
type input "*"
type input "****"
click at [542, 148] on li "Treatment Complete" at bounding box center [560, 145] width 104 height 9
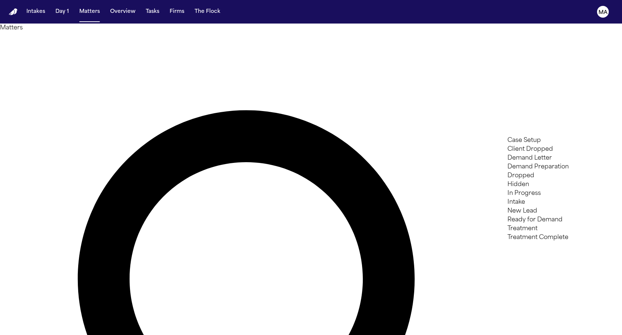
click at [230, 334] on div at bounding box center [311, 335] width 622 height 0
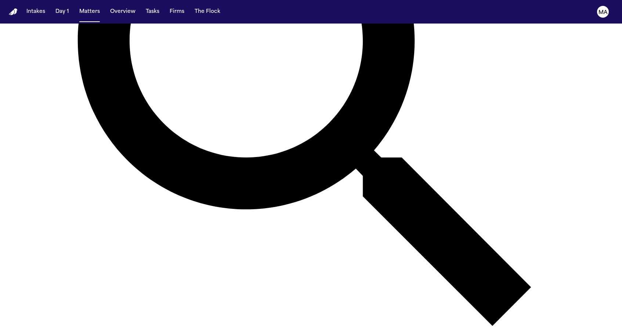
scroll to position [236, 0]
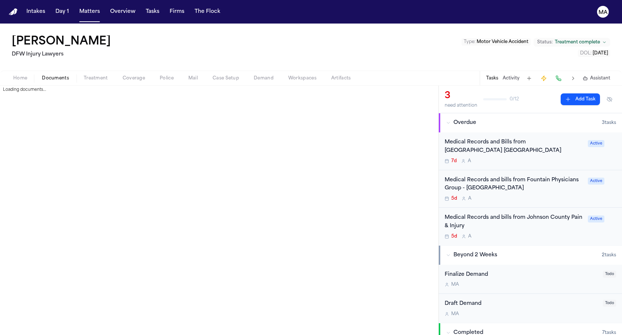
click at [42, 75] on span "Documents" at bounding box center [55, 78] width 27 height 6
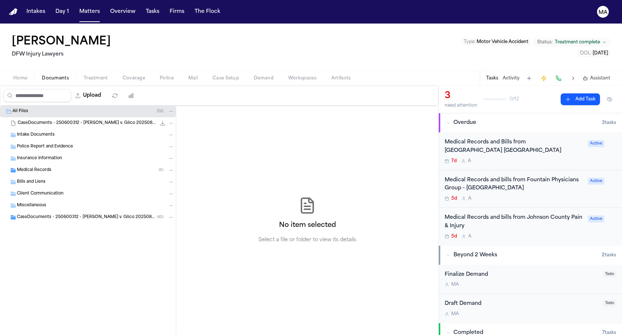
click at [46, 167] on div "Medical Records ( 6 )" at bounding box center [96, 170] width 158 height 7
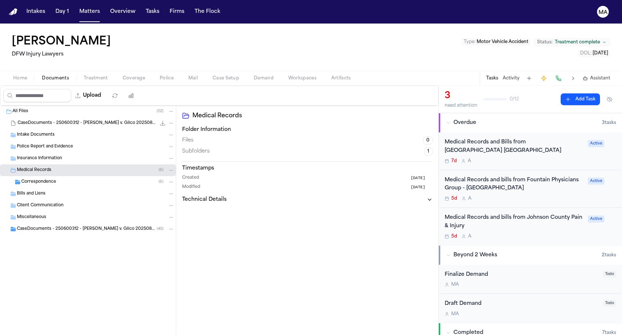
click at [46, 226] on span "CaseDocuments - 250600312 - Lowe v. Glico 20250806201250 (unzipped)" at bounding box center [87, 229] width 140 height 6
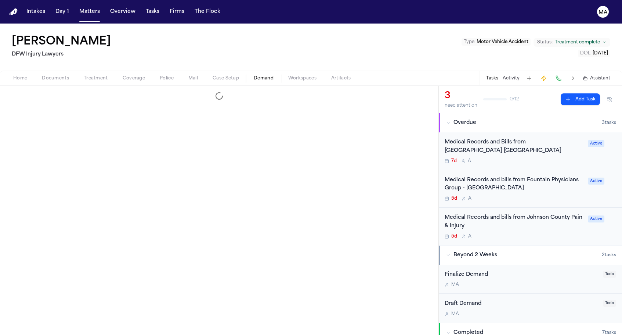
click at [254, 75] on span "Demand" at bounding box center [264, 78] width 20 height 6
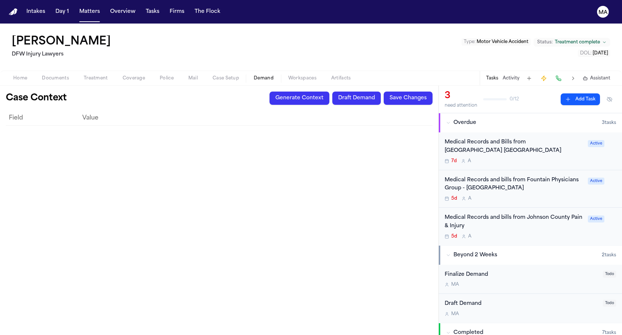
click at [330, 91] on button "Generate Context" at bounding box center [300, 97] width 60 height 13
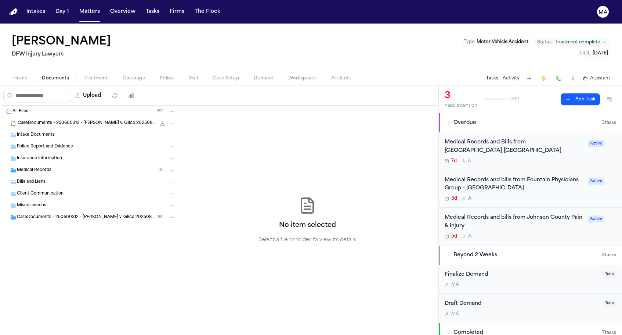
click at [42, 75] on span "Documents" at bounding box center [55, 78] width 27 height 6
click at [47, 164] on div "Medical Records ( 6 )" at bounding box center [88, 170] width 176 height 12
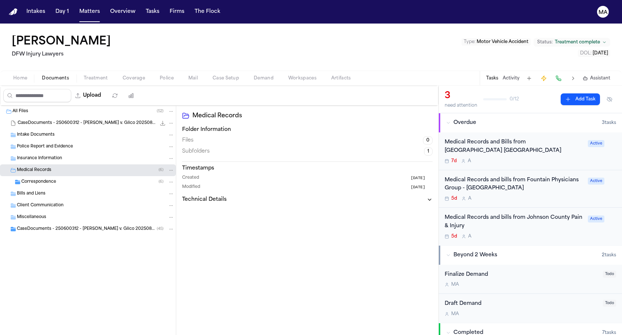
click at [44, 179] on span "Correspondence" at bounding box center [38, 182] width 35 height 6
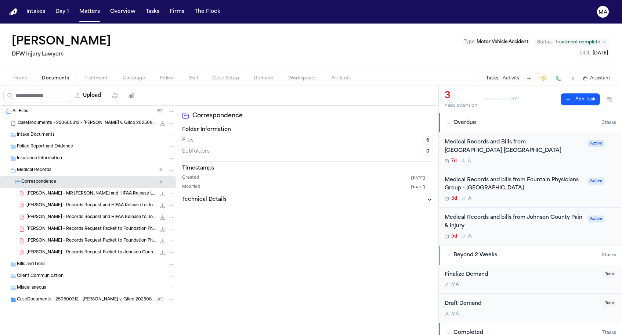
click at [36, 297] on span "CaseDocuments - 250600312 - Lowe v. Glico 20250806201250 (unzipped)" at bounding box center [87, 300] width 140 height 6
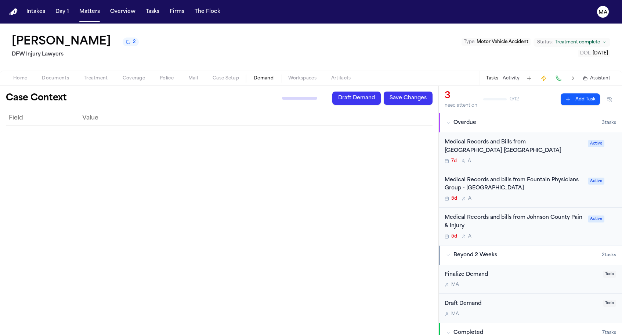
click at [254, 75] on span "Demand" at bounding box center [264, 78] width 20 height 6
click at [611, 75] on span "Assistant" at bounding box center [600, 78] width 20 height 6
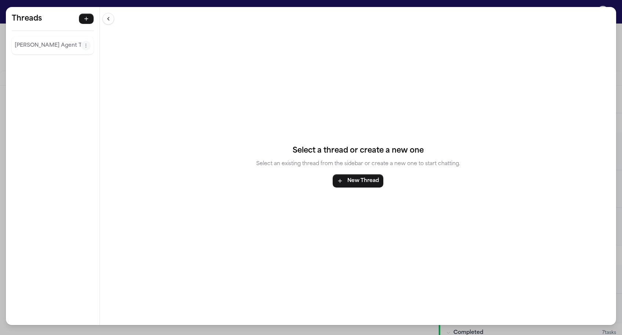
click at [59, 4] on div "Threads Finch Agent Thread Threads Finch Agent Thread Select a thread or create…" at bounding box center [311, 167] width 622 height 335
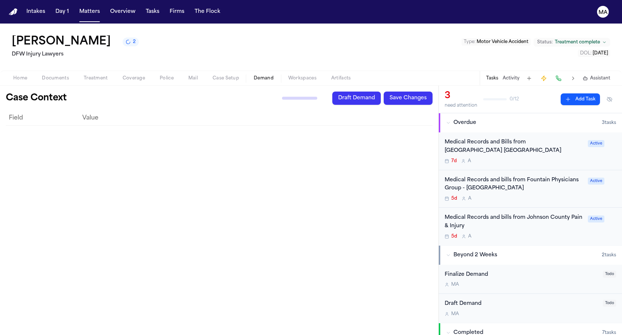
click at [608, 75] on span "Assistant" at bounding box center [600, 78] width 20 height 6
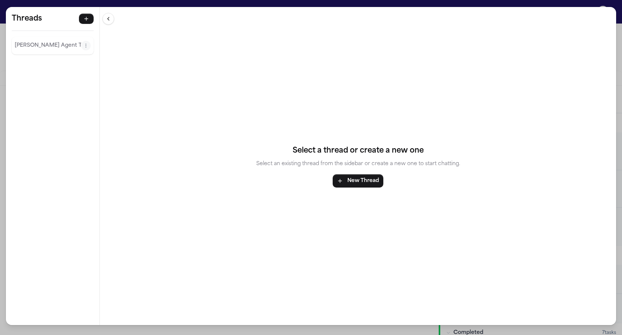
click at [17, 41] on p "[PERSON_NAME] Agent Thread" at bounding box center [48, 45] width 67 height 9
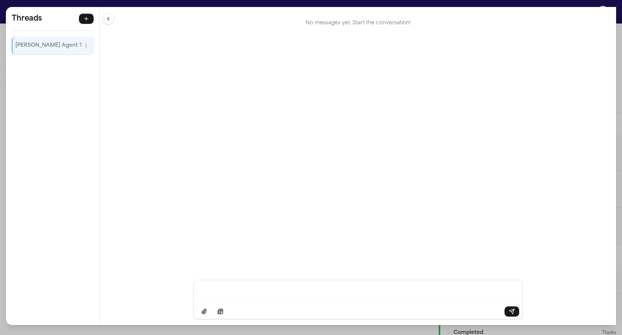
click at [76, 4] on div "Threads Finch Agent Thread Threads Finch Agent Thread No messages yet. Start th…" at bounding box center [311, 167] width 622 height 335
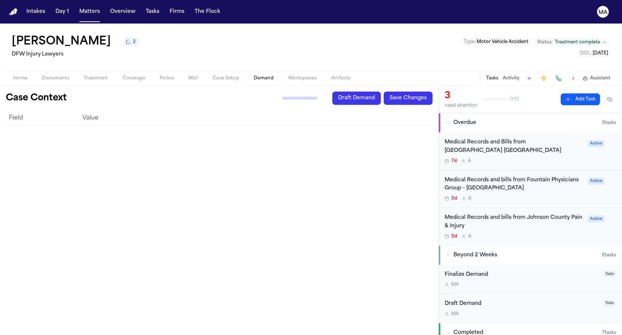
click at [608, 75] on span "Assistant" at bounding box center [600, 78] width 20 height 6
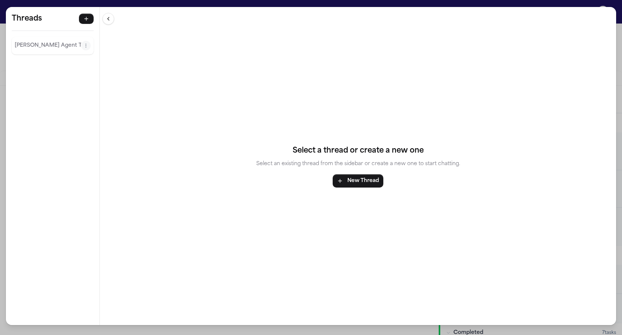
click at [23, 41] on p "[PERSON_NAME] Agent Thread" at bounding box center [48, 45] width 67 height 9
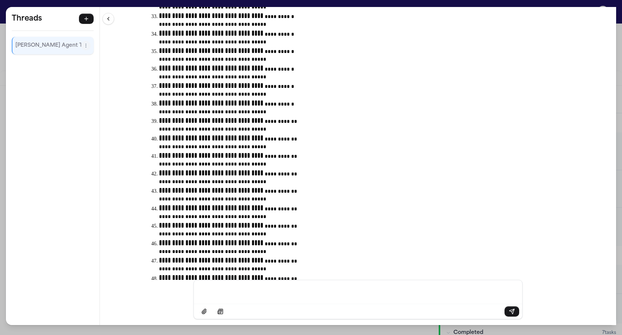
scroll to position [690, 0]
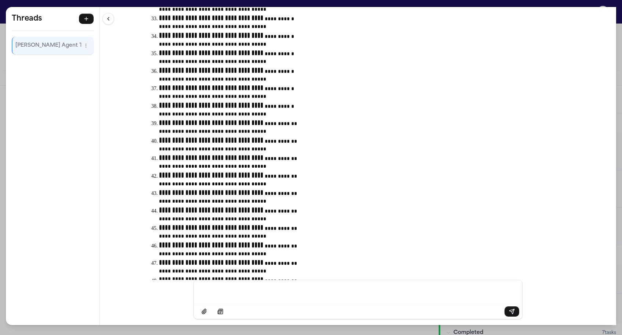
click at [153, 6] on div "**********" at bounding box center [311, 167] width 622 height 335
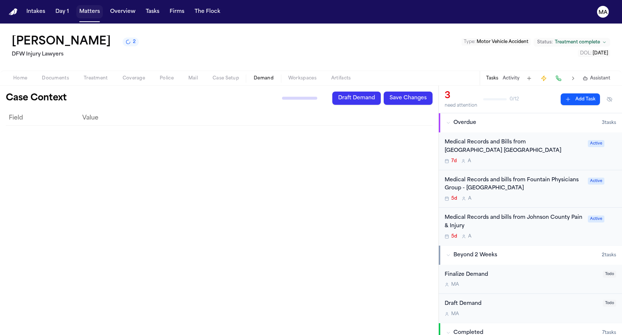
click at [76, 5] on button "Matters" at bounding box center [89, 11] width 26 height 13
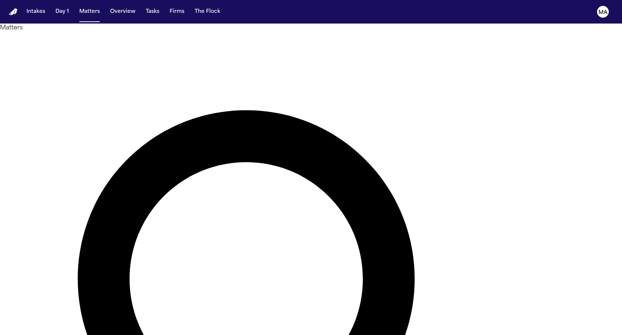
click at [604, 334] on div at bounding box center [311, 335] width 622 height 0
click at [474, 334] on div at bounding box center [311, 335] width 622 height 0
click at [463, 334] on div at bounding box center [311, 335] width 622 height 0
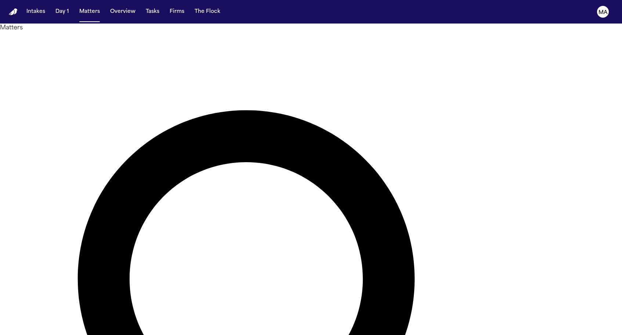
type input "*****"
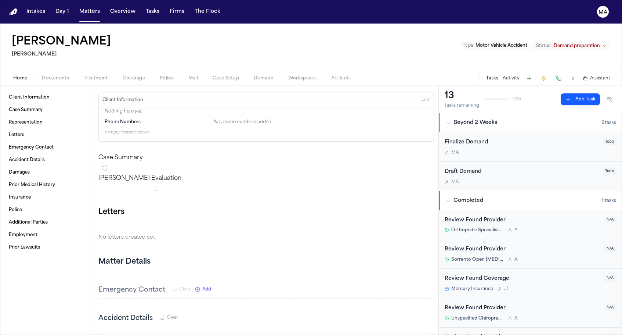
click at [254, 75] on span "Demand" at bounding box center [264, 78] width 20 height 6
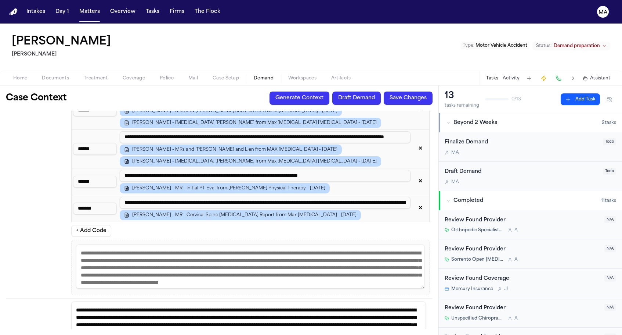
scroll to position [905, 0]
drag, startPoint x: 108, startPoint y: 285, endPoint x: 110, endPoint y: 183, distance: 102.2
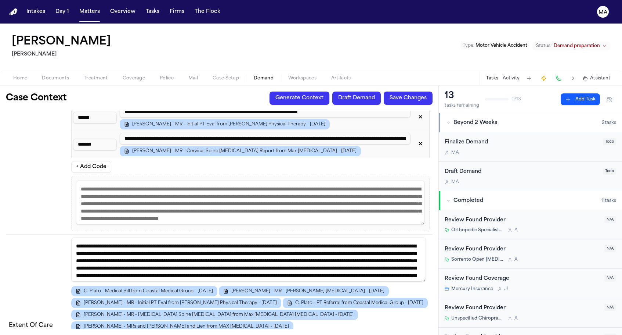
scroll to position [0, 0]
click at [381, 91] on button "Draft Demand" at bounding box center [357, 97] width 48 height 13
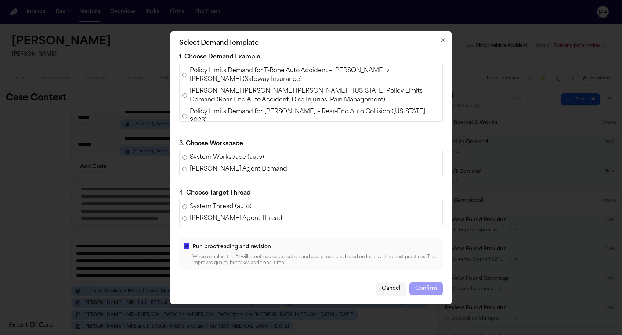
click at [256, 104] on span "[PERSON_NAME] [PERSON_NAME] [PERSON_NAME] – [US_STATE] Policy Limits Demand (Re…" at bounding box center [315, 96] width 250 height 18
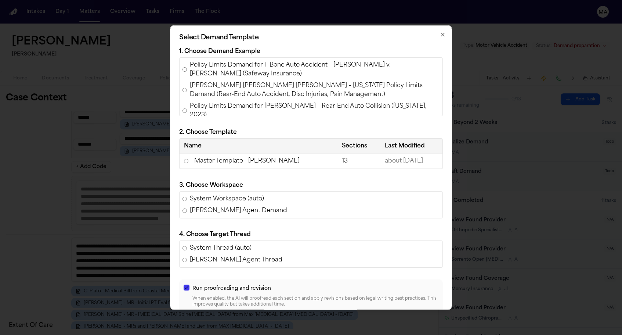
click at [269, 153] on td "Master Template - [PERSON_NAME]" at bounding box center [259, 160] width 158 height 15
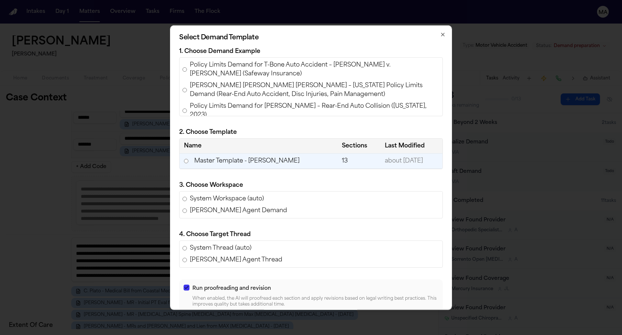
click at [376, 323] on button "Cancel" at bounding box center [391, 329] width 30 height 13
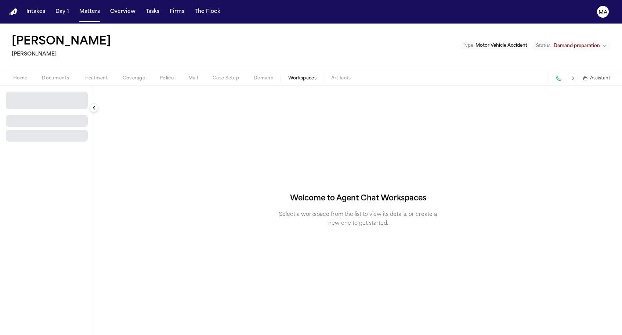
click at [288, 75] on span "Workspaces" at bounding box center [302, 78] width 28 height 6
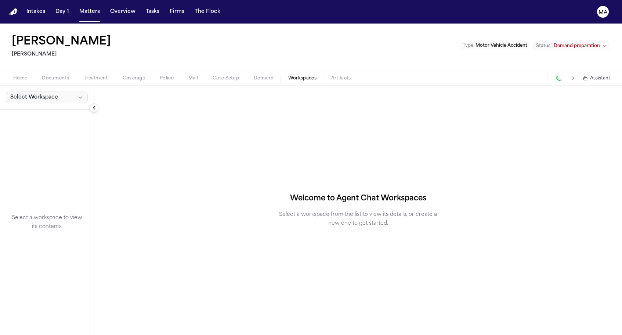
click at [38, 91] on button "Select Workspace" at bounding box center [47, 97] width 82 height 12
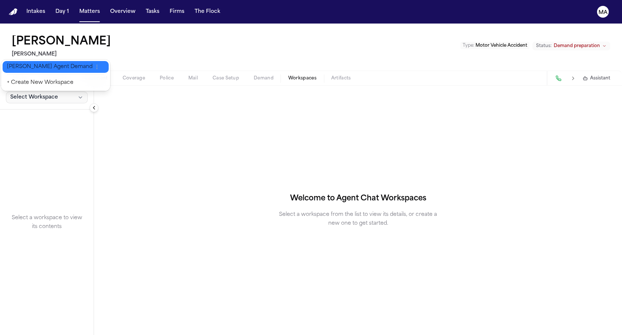
click at [31, 63] on span "[PERSON_NAME] Agent Demand" at bounding box center [50, 66] width 86 height 7
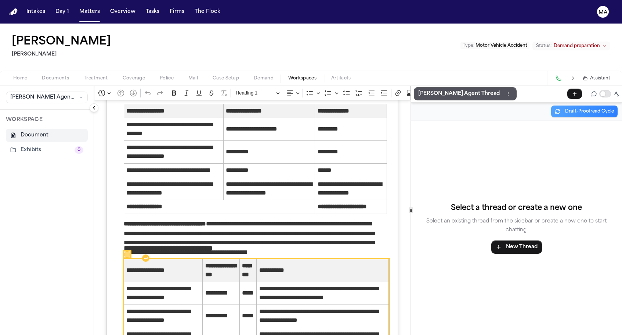
scroll to position [2392, 0]
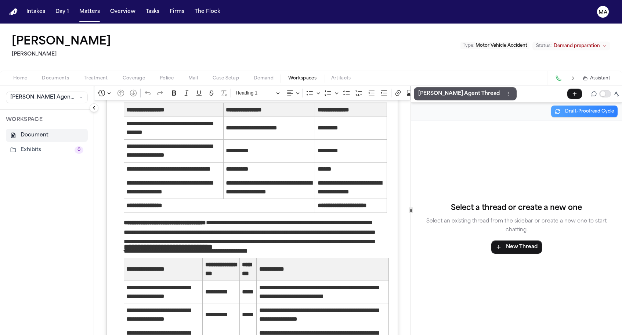
click at [177, 71] on div "Home Documents Treatment Coverage Police Mail Case Setup Demand Workspaces Arti…" at bounding box center [311, 78] width 622 height 15
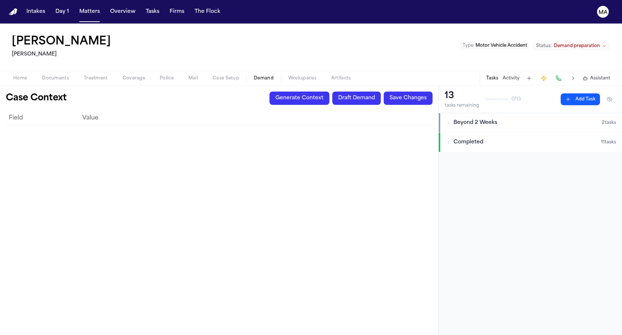
click at [254, 75] on span "Demand" at bounding box center [264, 78] width 20 height 6
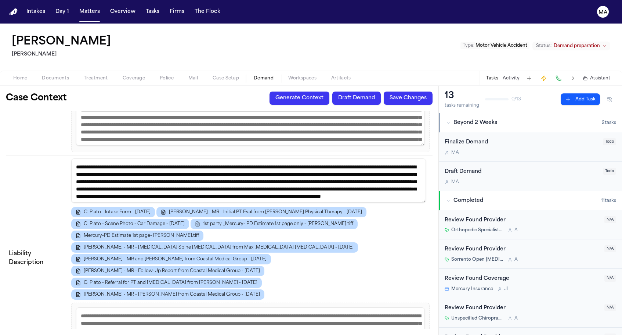
scroll to position [319, 0]
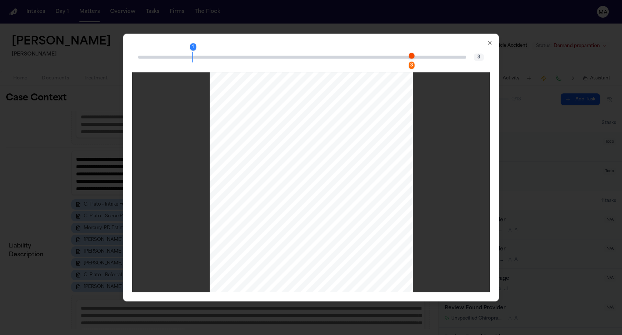
click at [409, 62] on div "3" at bounding box center [412, 65] width 6 height 7
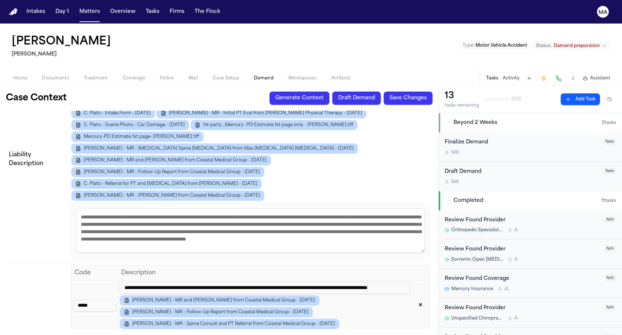
scroll to position [410, 0]
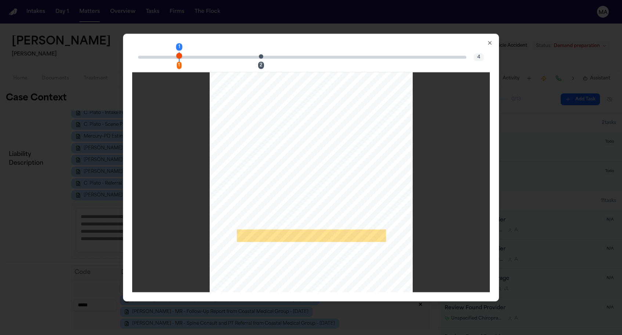
click at [264, 62] on div "2" at bounding box center [261, 65] width 6 height 7
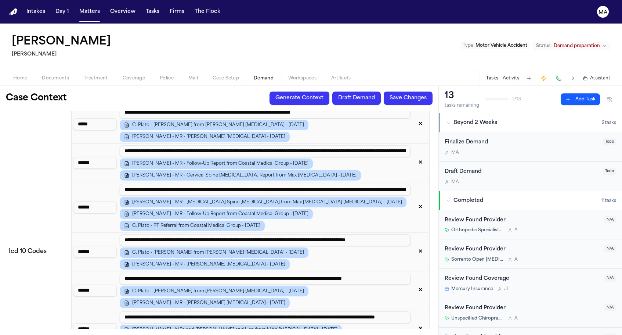
scroll to position [695, 0]
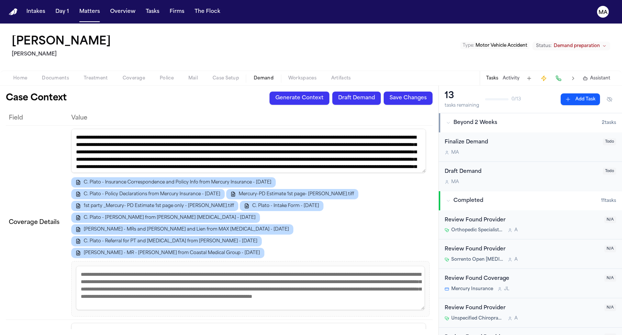
scroll to position [0, 0]
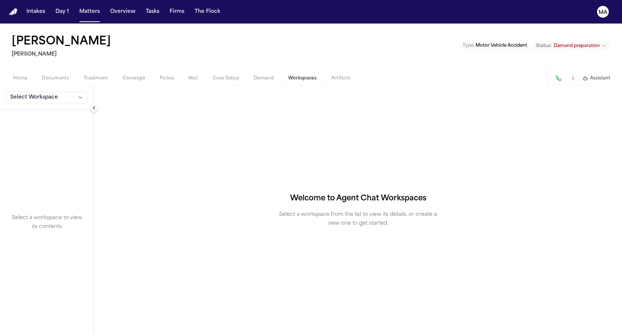
click at [288, 75] on span "Workspaces" at bounding box center [302, 78] width 28 height 6
click at [22, 94] on span "Select Workspace" at bounding box center [34, 97] width 48 height 7
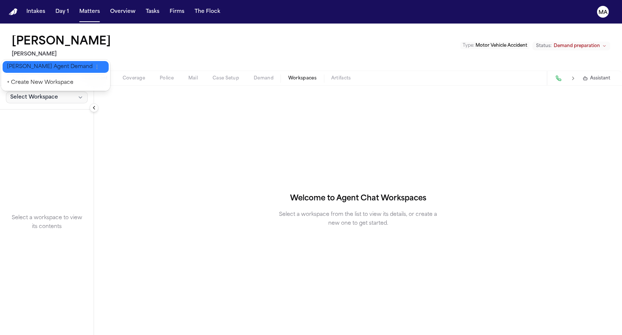
click at [31, 63] on span "[PERSON_NAME] Agent Demand" at bounding box center [50, 66] width 86 height 7
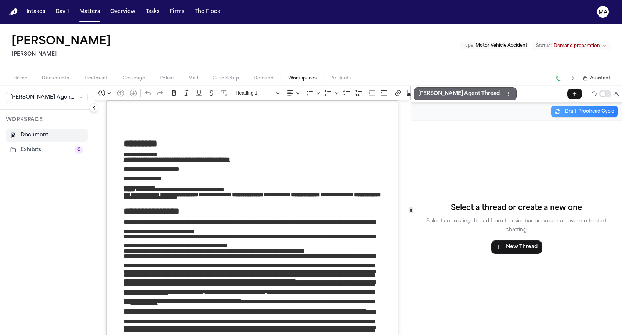
click at [418, 89] on p "[PERSON_NAME] Agent Thread" at bounding box center [459, 93] width 82 height 9
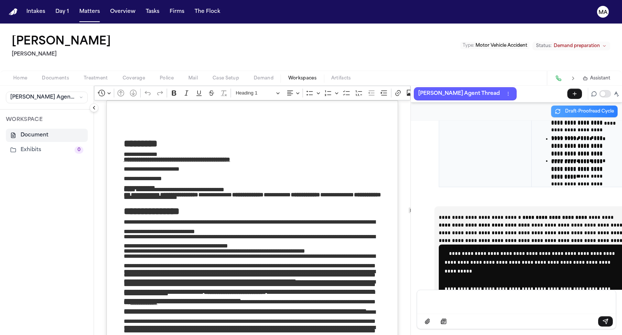
scroll to position [60129, 0]
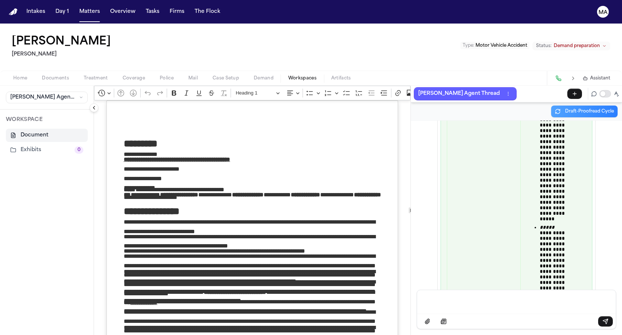
click at [441, 305] on p "Message input" at bounding box center [516, 300] width 181 height 7
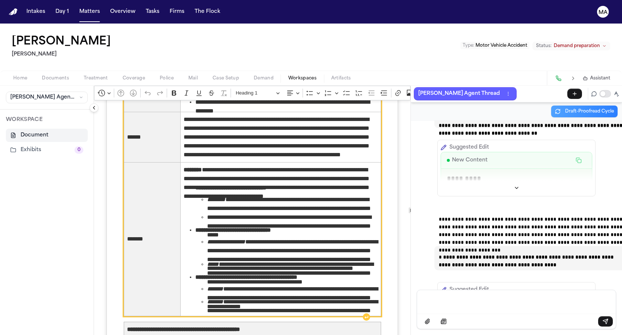
scroll to position [1543, 0]
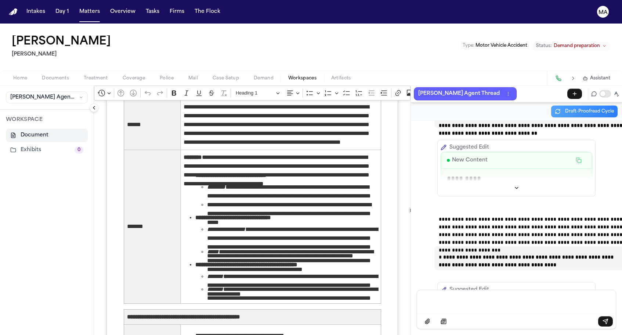
click at [454, 309] on div "Message input" at bounding box center [517, 301] width 190 height 22
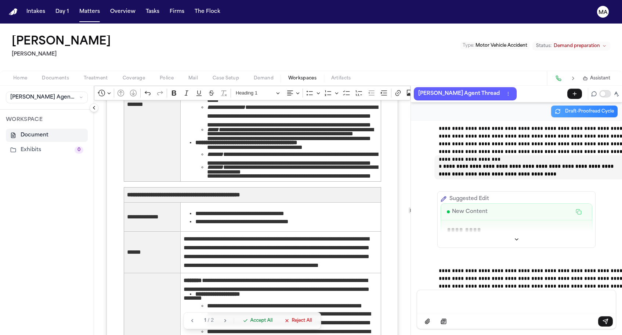
scroll to position [1712, 0]
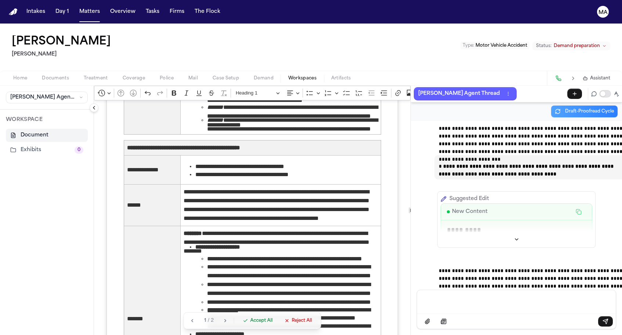
click at [251, 323] on span "Accept All" at bounding box center [262, 320] width 22 height 6
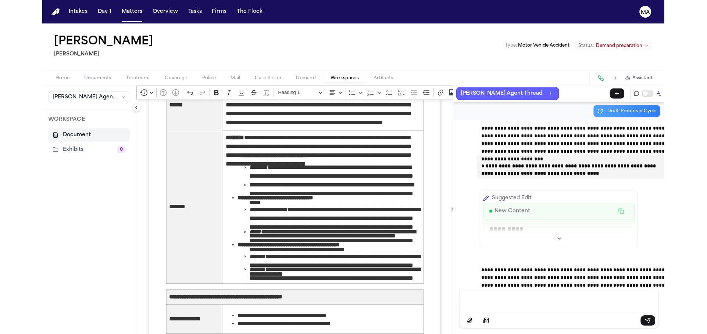
scroll to position [1561, 0]
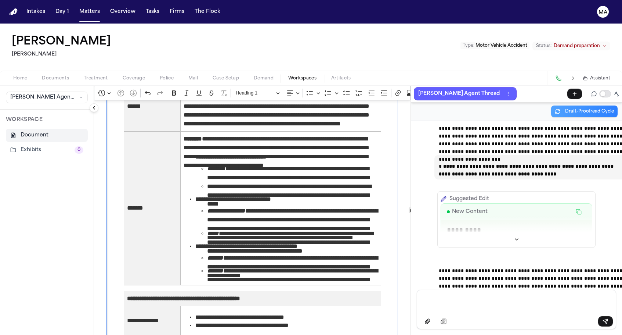
click at [486, 93] on circle "Editor toolbar" at bounding box center [486, 93] width 1 height 1
click at [36, 140] on div "WORKSPACE Document Exhibits 0" at bounding box center [47, 221] width 94 height 225
click at [20, 143] on button "Exhibits 0" at bounding box center [47, 149] width 82 height 13
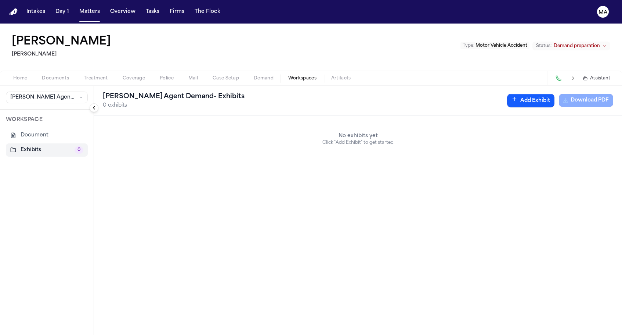
click at [555, 94] on button "Add Exhibit" at bounding box center [530, 101] width 47 height 14
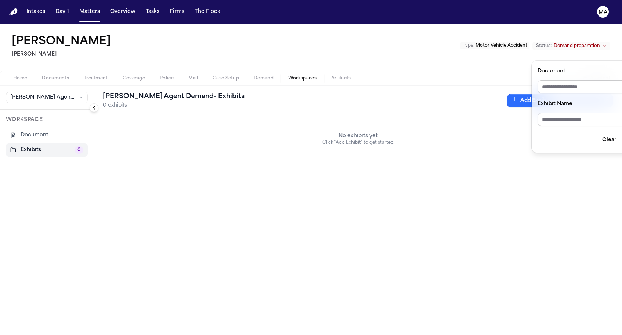
click at [560, 80] on input "Document" at bounding box center [591, 86] width 106 height 13
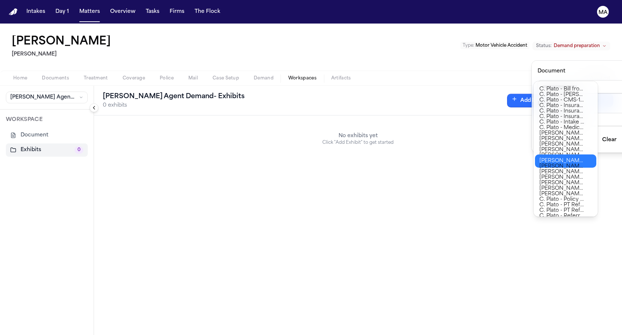
type input "**********"
click at [572, 158] on body "**********" at bounding box center [311, 167] width 622 height 335
type input "**********"
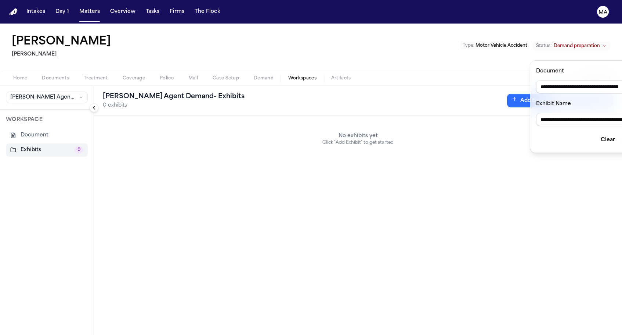
click at [622, 133] on button "Add" at bounding box center [632, 139] width 19 height 13
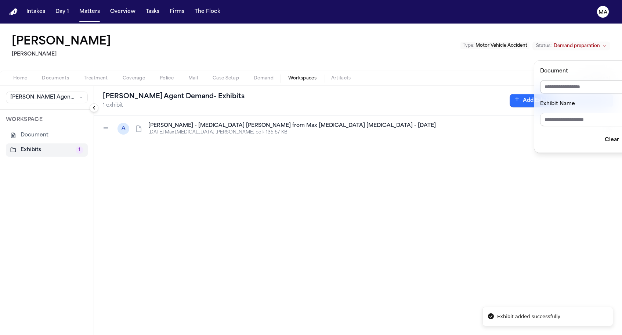
click at [561, 80] on input "Document" at bounding box center [593, 86] width 106 height 13
click at [596, 80] on form "Document Exhibit Name Clear Add" at bounding box center [593, 107] width 106 height 80
click at [596, 80] on form "Document Exhibit Name Clear Add" at bounding box center [591, 107] width 106 height 80
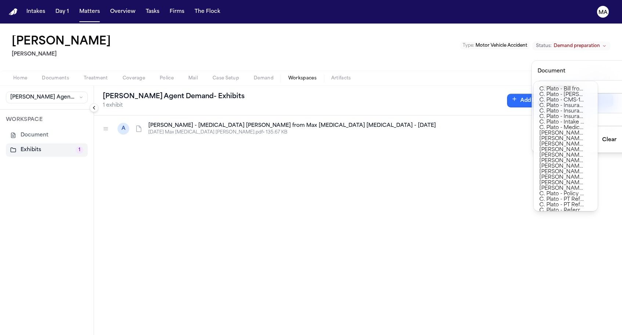
type input "**********"
click at [557, 163] on body "**********" at bounding box center [311, 167] width 622 height 335
type input "**********"
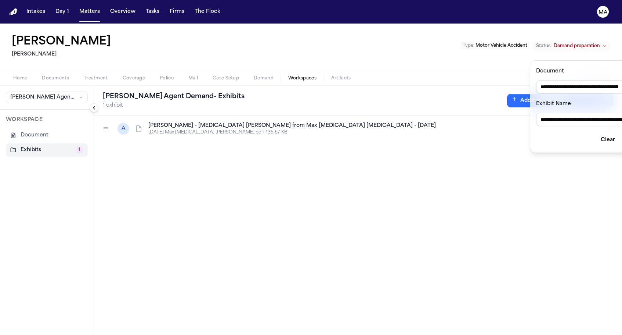
click at [622, 133] on button "Add" at bounding box center [632, 139] width 19 height 13
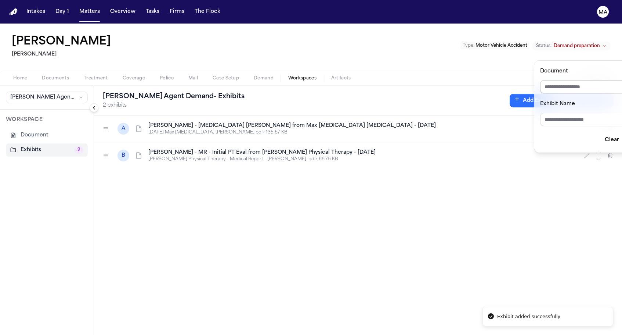
click at [591, 80] on input "Document" at bounding box center [593, 86] width 106 height 13
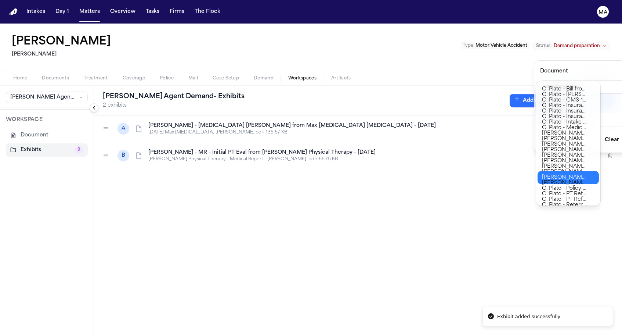
type input "**********"
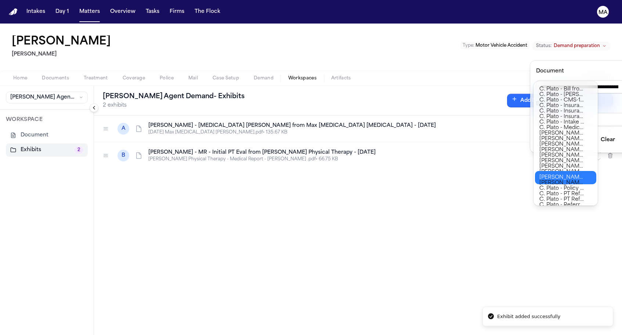
click at [570, 172] on body "**********" at bounding box center [311, 167] width 622 height 335
type input "**********"
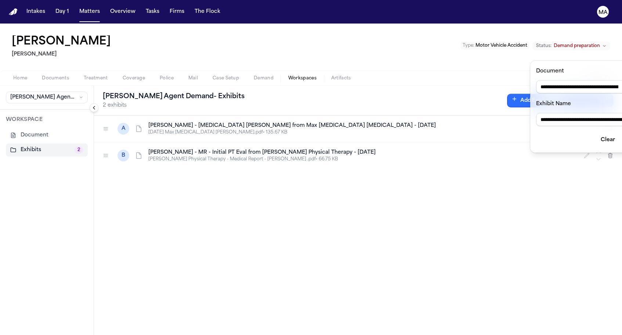
click at [622, 133] on button "Add" at bounding box center [632, 139] width 19 height 13
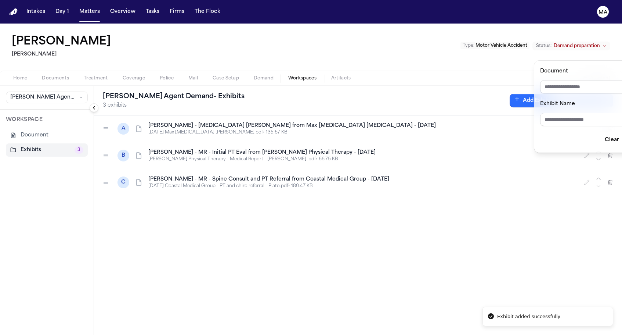
drag, startPoint x: 61, startPoint y: 104, endPoint x: 61, endPoint y: 71, distance: 32.7
click at [94, 86] on div "[PERSON_NAME] Agent Demand - Exhibits 3 exhibits Add Exhibit Generating... A [P…" at bounding box center [358, 210] width 528 height 249
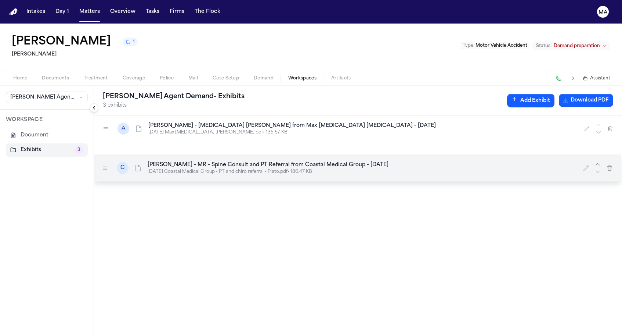
drag, startPoint x: 63, startPoint y: 106, endPoint x: 62, endPoint y: 91, distance: 15.1
click at [99, 162] on div at bounding box center [105, 168] width 12 height 12
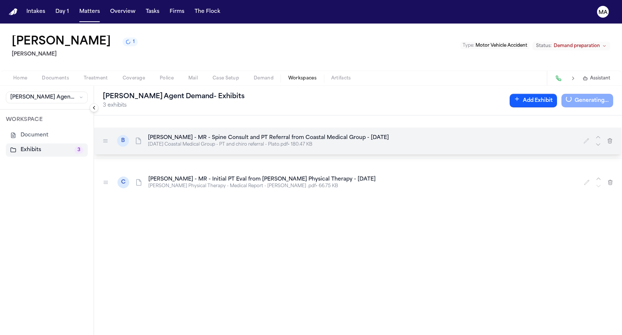
drag, startPoint x: 61, startPoint y: 89, endPoint x: 60, endPoint y: 73, distance: 15.4
click at [103, 138] on icon at bounding box center [106, 141] width 6 height 6
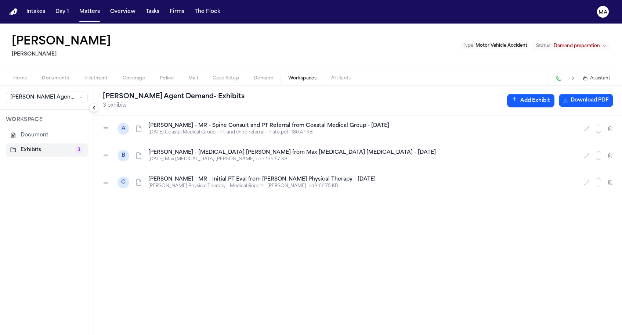
click at [213, 175] on div "A [PERSON_NAME] - MR - Spine Consult and PT Referral from Coastal Medical Group…" at bounding box center [358, 224] width 528 height 219
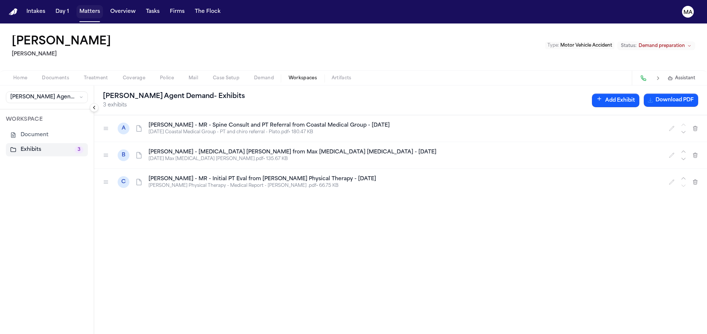
click at [76, 6] on button "Matters" at bounding box center [89, 11] width 26 height 13
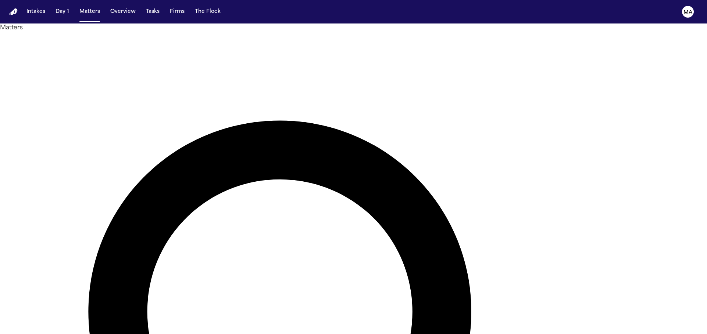
drag, startPoint x: 530, startPoint y: 34, endPoint x: 467, endPoint y: 36, distance: 63.2
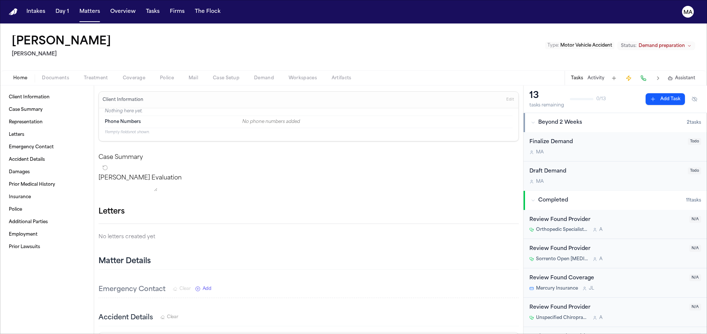
click at [622, 93] on button "Add Task" at bounding box center [664, 99] width 39 height 12
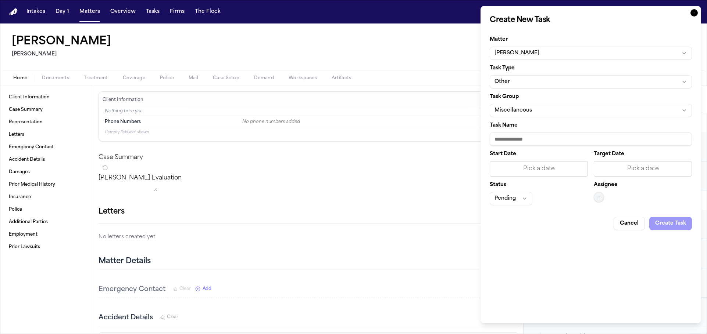
click at [595, 192] on button "—" at bounding box center [598, 197] width 10 height 10
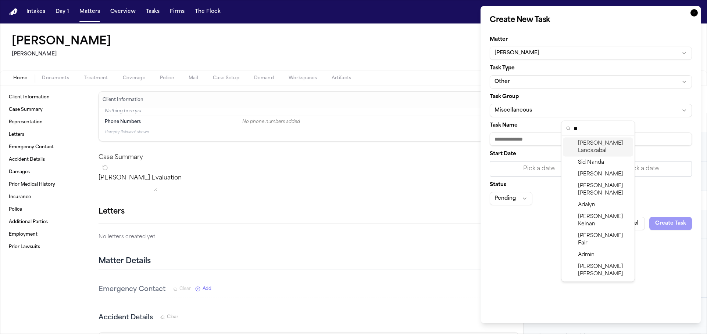
type input "*"
click at [622, 9] on icon "button" at bounding box center [693, 12] width 7 height 7
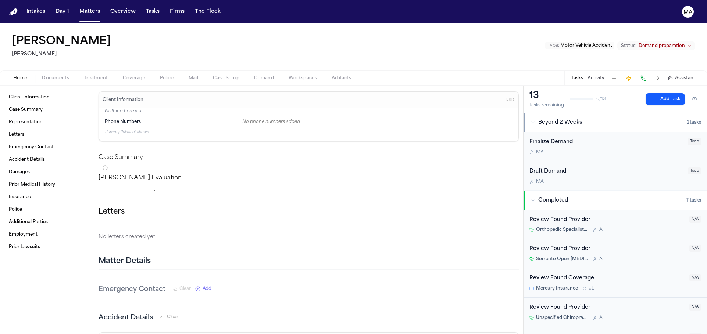
click at [622, 43] on span "Demand preparation" at bounding box center [661, 46] width 46 height 6
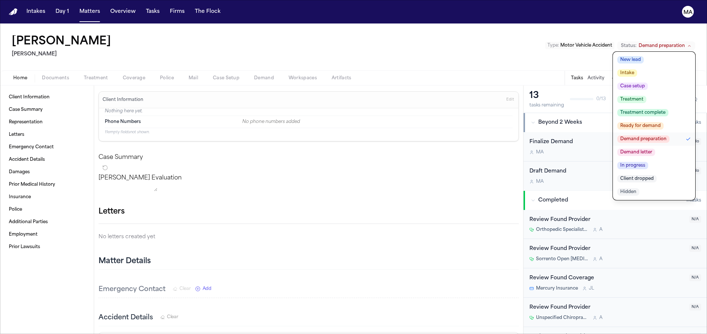
click at [417, 29] on div "[PERSON_NAME] Yanni Law Type : Motor Vehicle Accident Status: Demand preparatio…" at bounding box center [353, 47] width 707 height 47
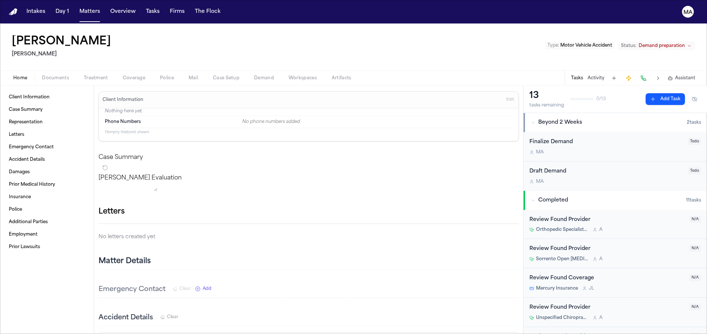
click at [81, 24] on div "[PERSON_NAME] Law Type : Motor Vehicle Accident Status: Demand preparation" at bounding box center [353, 47] width 707 height 47
click at [76, 9] on button "Matters" at bounding box center [89, 11] width 26 height 13
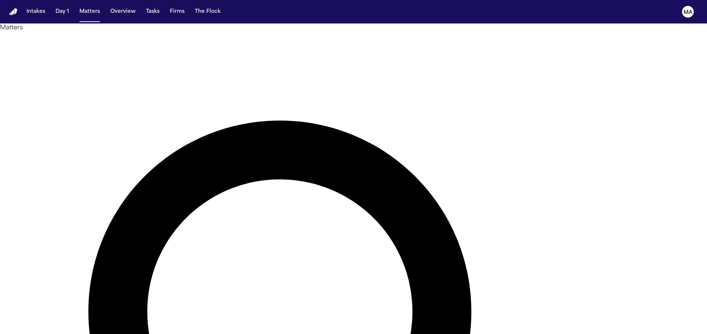
drag, startPoint x: 521, startPoint y: 27, endPoint x: 446, endPoint y: 32, distance: 74.7
drag, startPoint x: 488, startPoint y: 27, endPoint x: 472, endPoint y: 29, distance: 16.0
type input "**********"
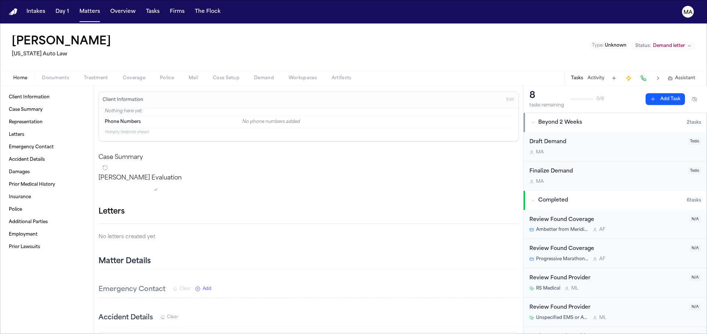
click at [44, 75] on span "Documents" at bounding box center [55, 78] width 27 height 6
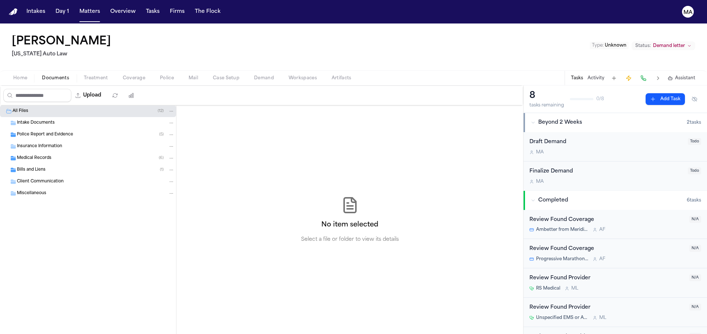
click at [24, 155] on span "Medical Records" at bounding box center [34, 158] width 35 height 6
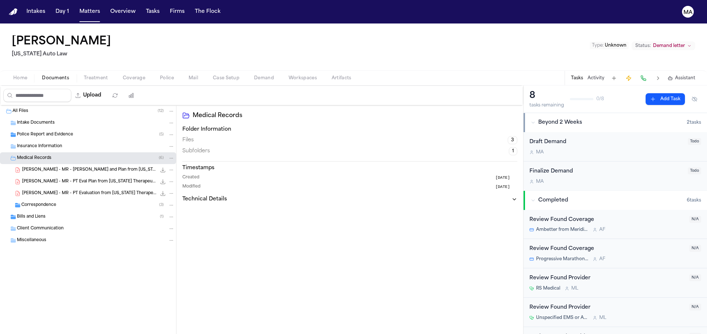
click at [24, 155] on span "Medical Records" at bounding box center [34, 158] width 35 height 6
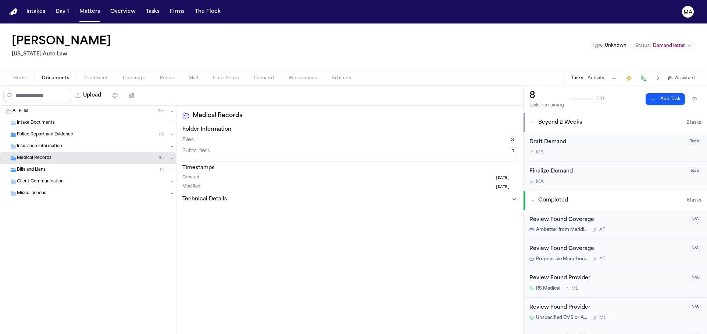
click at [254, 75] on span "Demand" at bounding box center [264, 78] width 20 height 6
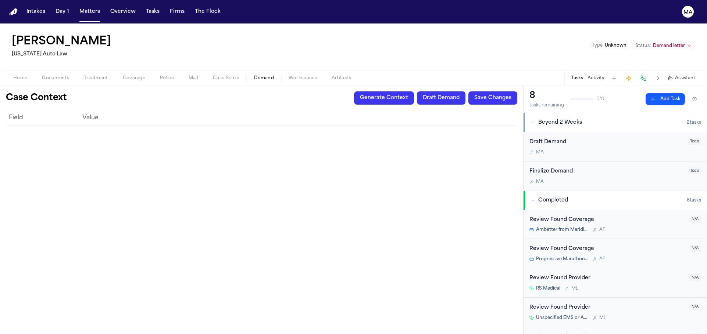
click at [18, 75] on span "Home" at bounding box center [20, 78] width 14 height 6
